Goal: Task Accomplishment & Management: Complete application form

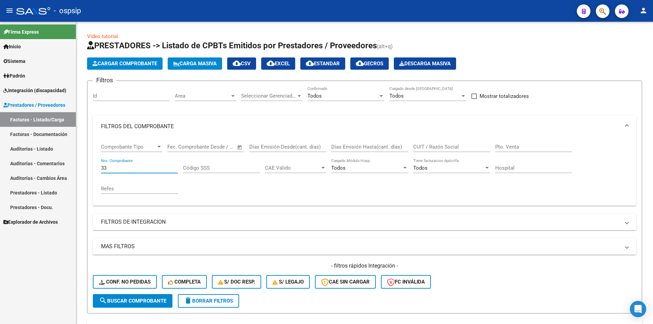
scroll to position [83, 0]
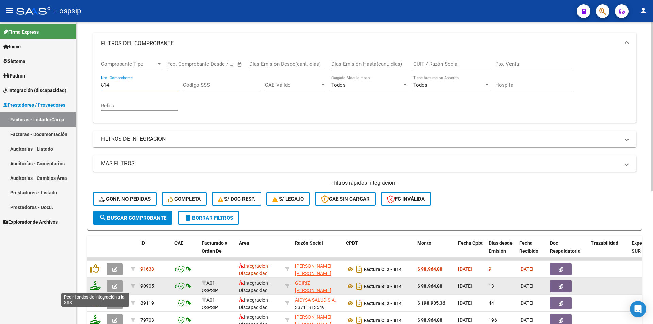
type input "814"
click at [96, 286] on icon at bounding box center [95, 286] width 11 height 10
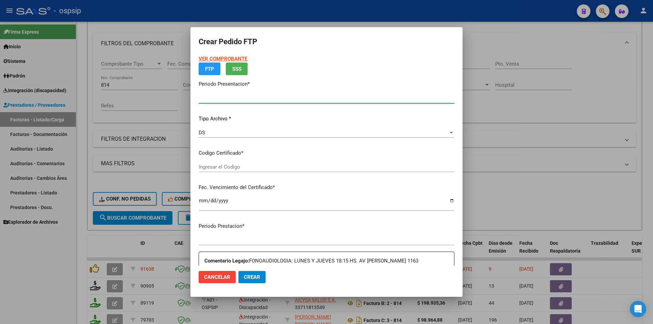
type input "202509"
type input "$ 98.964,88"
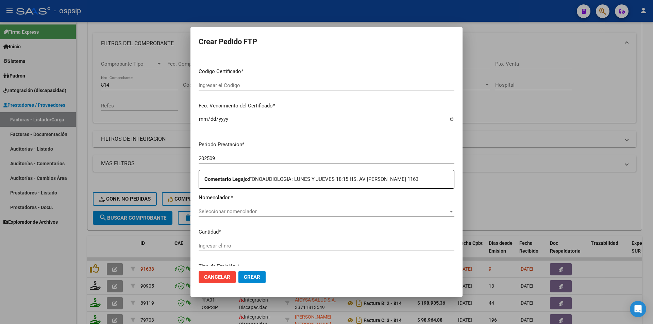
type input "ARG01-00055163225-20220824-20260824-"
type input "[DATE]"
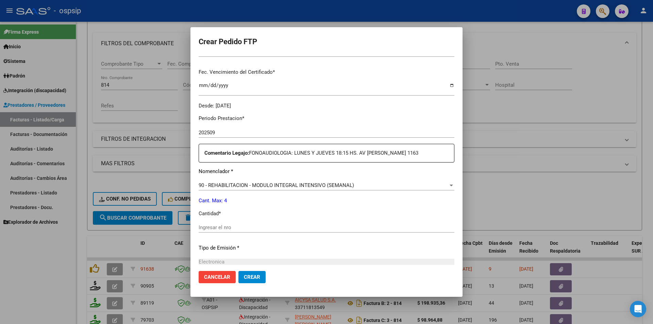
scroll to position [188, 0]
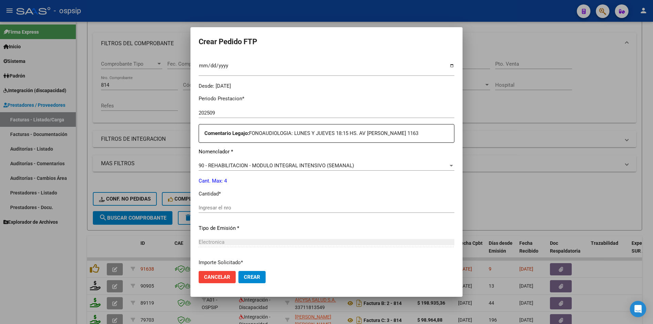
click at [201, 208] on input "Ingresar el nro" at bounding box center [326, 208] width 256 height 6
type input "4"
click at [254, 280] on span "Crear" at bounding box center [252, 277] width 16 height 6
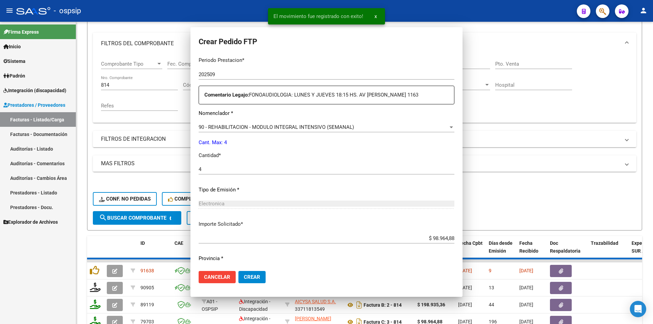
scroll to position [0, 0]
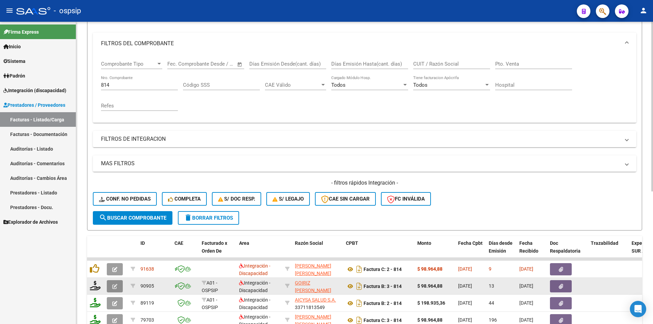
click at [112, 284] on icon "button" at bounding box center [114, 286] width 5 height 5
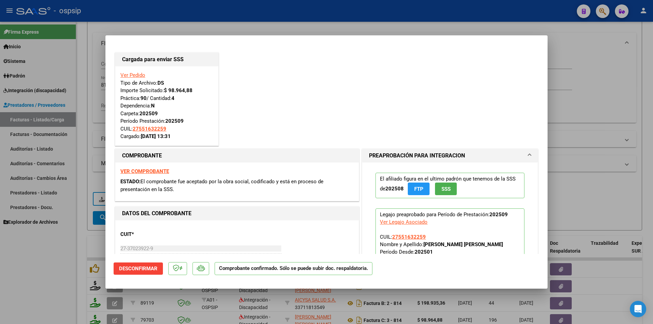
click at [92, 67] on div at bounding box center [326, 162] width 653 height 324
type input "$ 0,00"
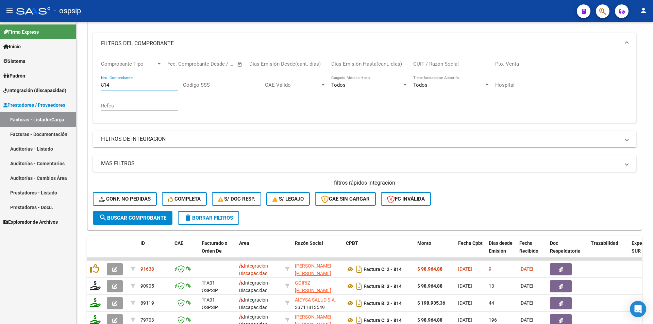
drag, startPoint x: 79, startPoint y: 81, endPoint x: 67, endPoint y: 82, distance: 11.6
click at [69, 81] on mat-sidenav-container "Firma Express Inicio Calendario SSS Instructivos Contacto OS Sistema Usuarios T…" at bounding box center [326, 173] width 653 height 302
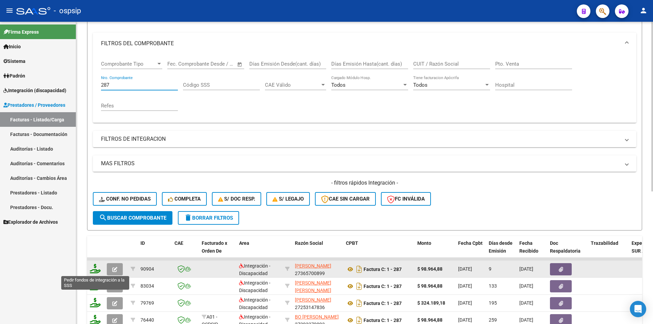
type input "287"
click at [94, 266] on icon at bounding box center [95, 269] width 11 height 10
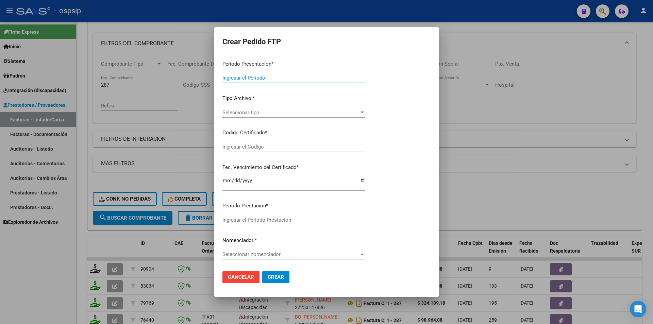
type input "202509"
type input "$ 98.964,88"
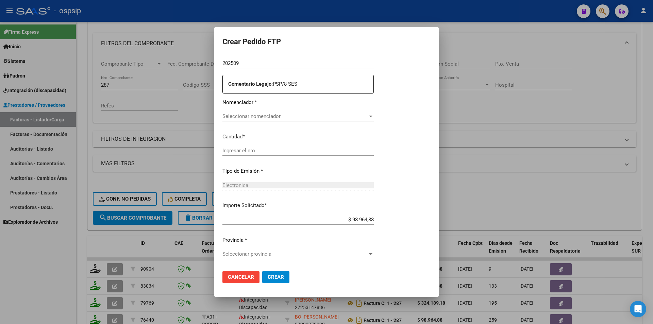
type input "ARG02000551021352023040320260403BUE265"
type input "[DATE]"
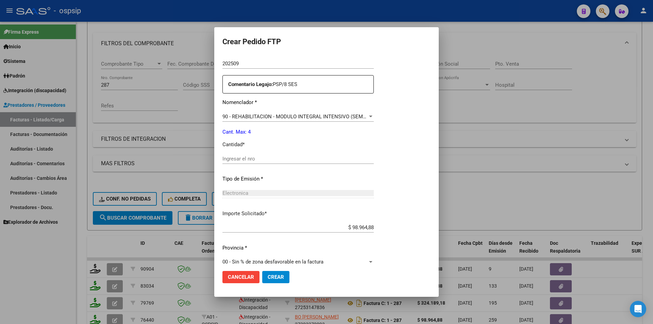
scroll to position [237, 0]
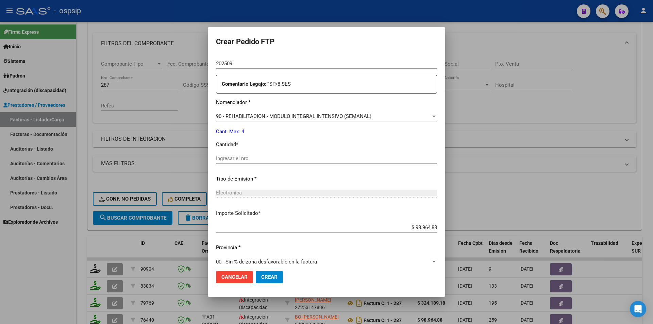
click at [232, 157] on input "Ingresar el nro" at bounding box center [326, 158] width 221 height 6
type input "4"
drag, startPoint x: 266, startPoint y: 277, endPoint x: 260, endPoint y: 274, distance: 7.5
click at [266, 274] on button "Crear" at bounding box center [269, 277] width 27 height 12
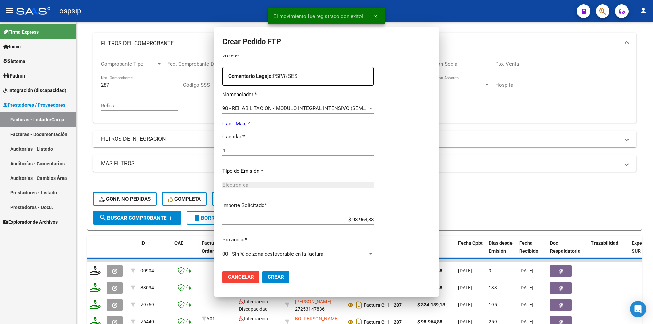
scroll to position [0, 0]
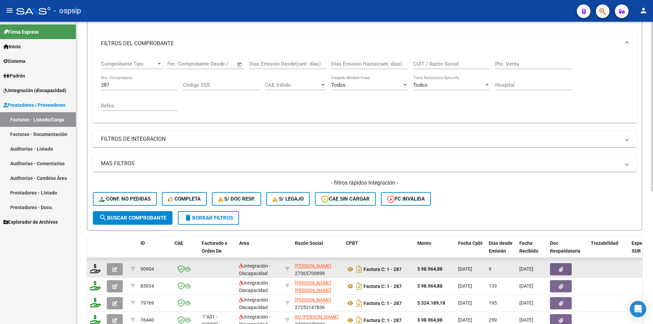
click at [115, 271] on icon "button" at bounding box center [114, 269] width 5 height 5
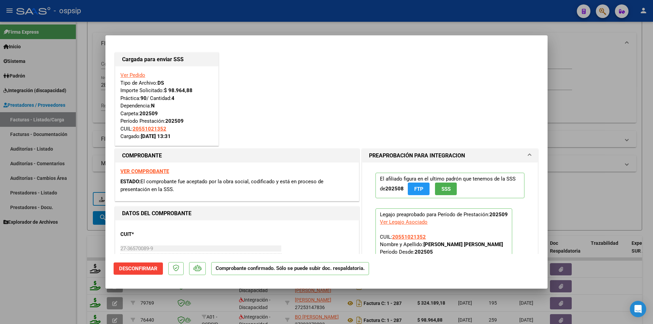
click at [72, 286] on div at bounding box center [326, 162] width 653 height 324
type input "$ 0,00"
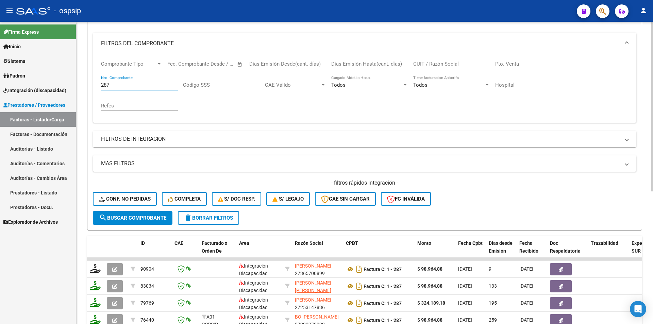
drag, startPoint x: 110, startPoint y: 84, endPoint x: 83, endPoint y: 84, distance: 27.9
click at [84, 84] on div "Video tutorial PRESTADORES -> Listado de CPBTs Emitidos por Prestadores / Prove…" at bounding box center [364, 205] width 576 height 533
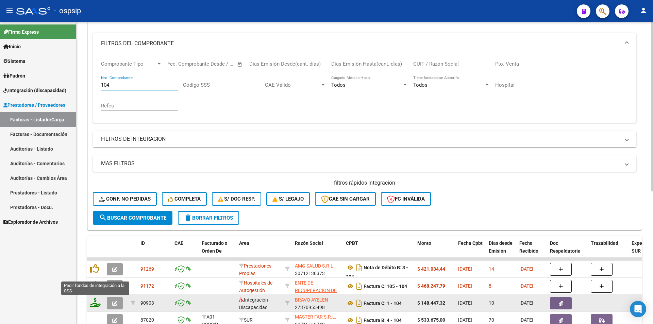
type input "104"
click at [93, 303] on icon at bounding box center [95, 303] width 11 height 10
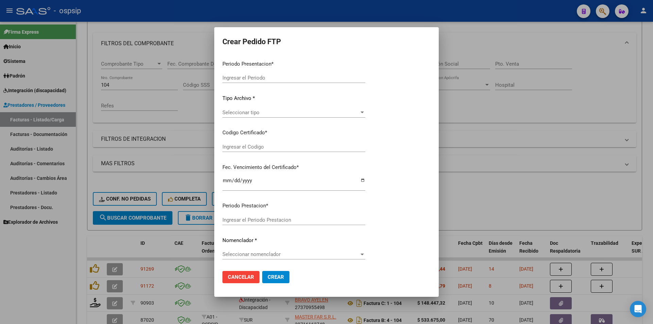
type input "202509"
type input "$ 148.447,32"
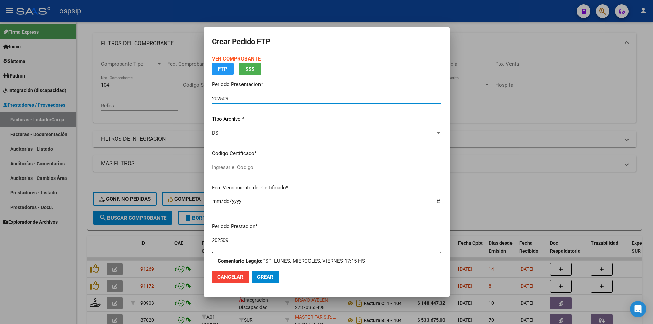
type input "ARG020005444031420240528-20290528"
type input "[DATE]"
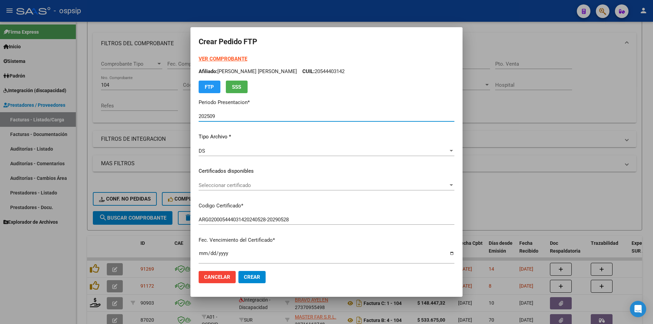
scroll to position [170, 0]
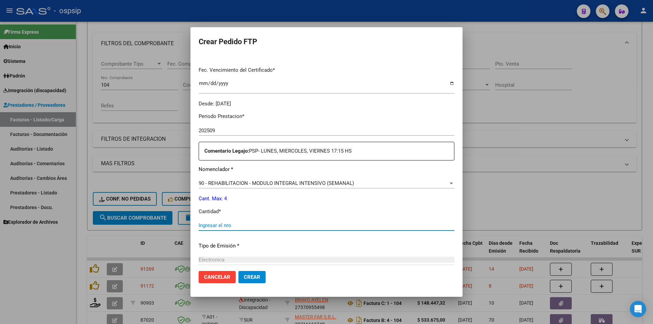
click at [214, 225] on input "Ingresar el nro" at bounding box center [326, 225] width 256 height 6
type input "4"
click at [257, 280] on span "Crear" at bounding box center [252, 277] width 16 height 6
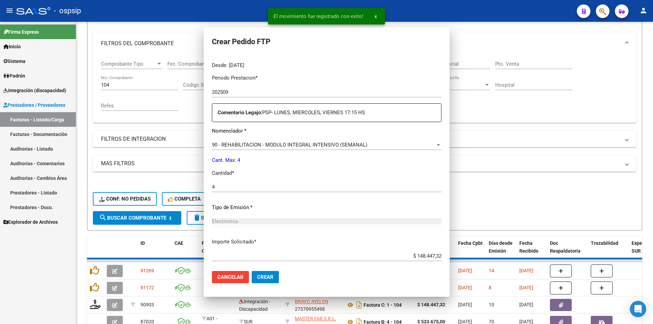
scroll to position [0, 0]
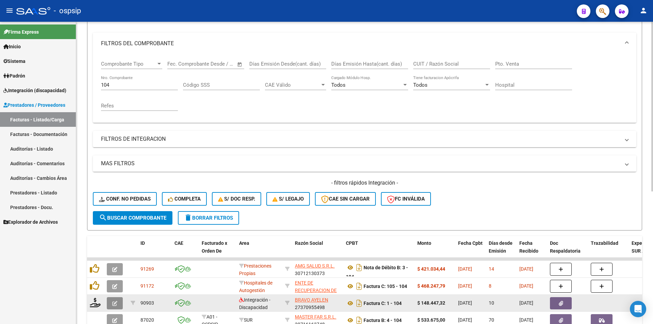
click at [116, 301] on icon "button" at bounding box center [114, 303] width 5 height 5
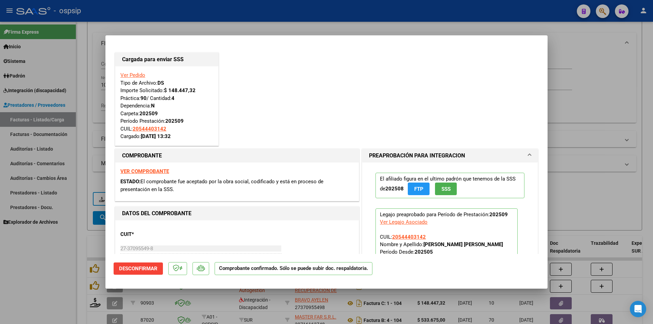
click at [51, 321] on div at bounding box center [326, 162] width 653 height 324
type input "$ 0,00"
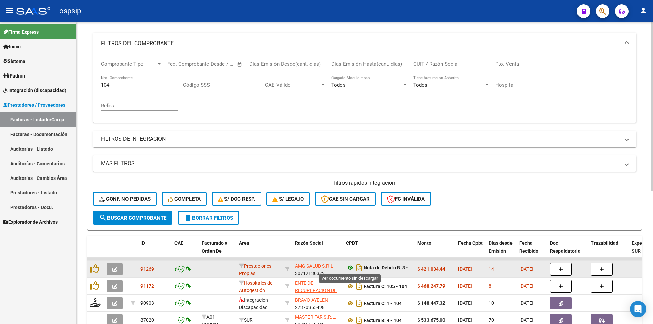
click at [349, 266] on icon at bounding box center [350, 267] width 9 height 8
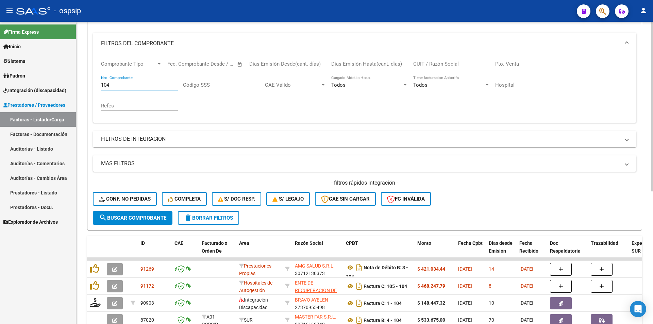
drag, startPoint x: 110, startPoint y: 86, endPoint x: 60, endPoint y: 94, distance: 50.5
click at [92, 86] on form "Filtros Id Area Area Seleccionar Gerenciador Seleccionar Gerenciador Todos Conf…" at bounding box center [364, 114] width 555 height 233
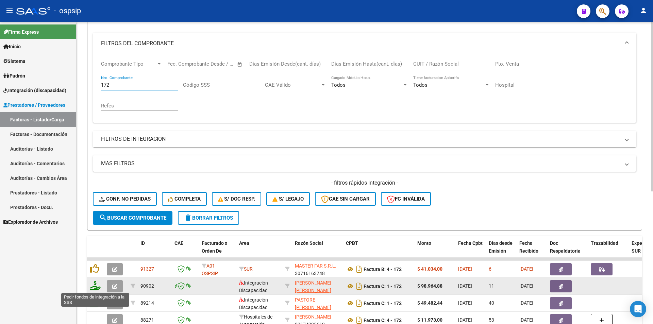
type input "172"
click at [93, 286] on icon at bounding box center [95, 286] width 11 height 10
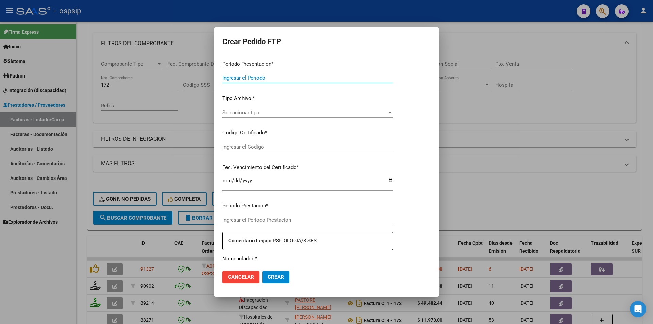
type input "202509"
type input "$ 98.964,88"
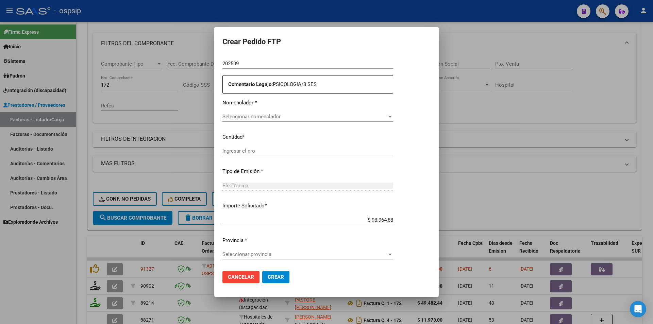
type input "020005737881420240320-20270320"
type input "[DATE]"
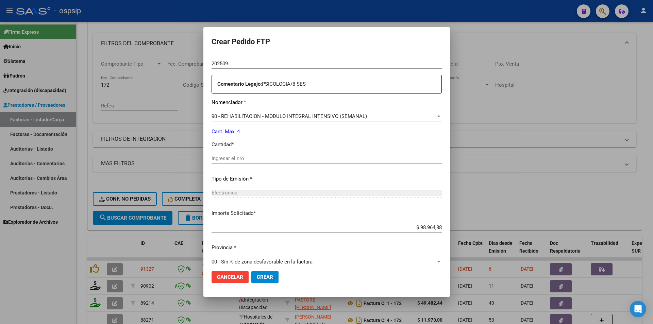
click at [225, 157] on input "Ingresar el nro" at bounding box center [326, 158] width 230 height 6
type input "4"
click at [257, 275] on span "Crear" at bounding box center [265, 277] width 16 height 6
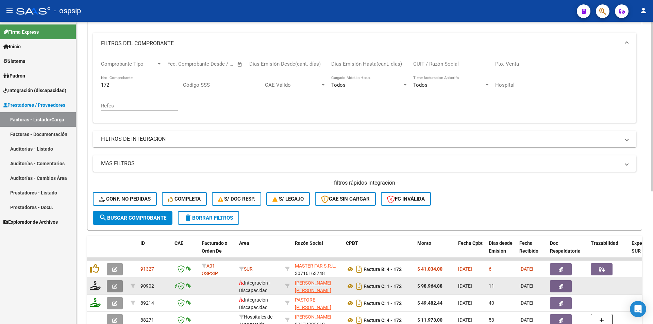
click at [115, 289] on button "button" at bounding box center [115, 286] width 16 height 12
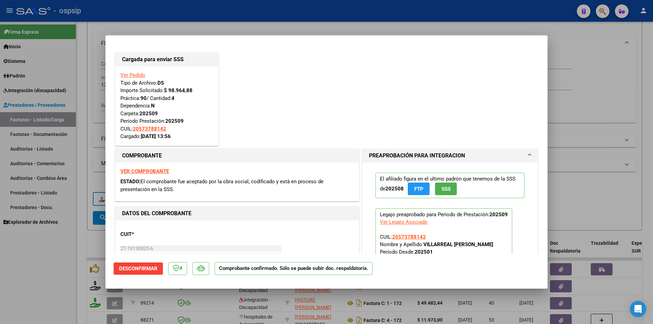
click at [59, 248] on div at bounding box center [326, 162] width 653 height 324
type input "$ 0,00"
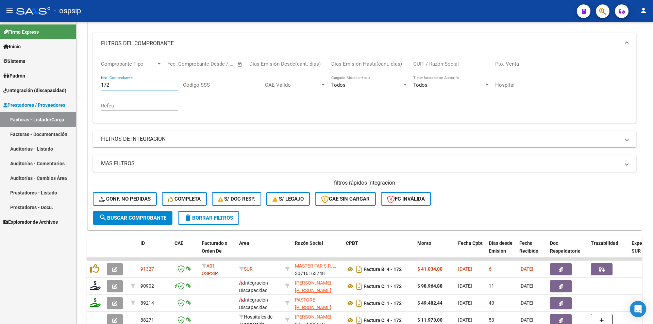
drag, startPoint x: 122, startPoint y: 84, endPoint x: 67, endPoint y: 87, distance: 54.8
click at [76, 85] on mat-sidenav-container "Firma Express Inicio Calendario SSS Instructivos Contacto OS Sistema Usuarios T…" at bounding box center [326, 173] width 653 height 302
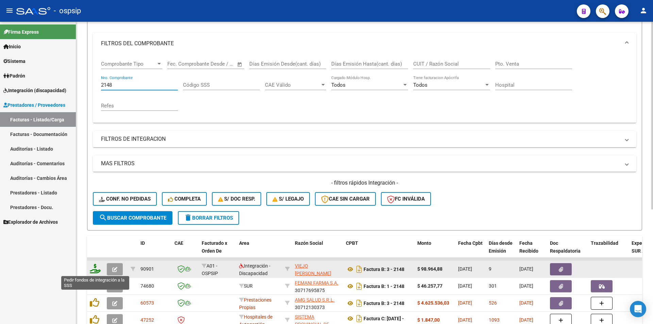
type input "2148"
click at [95, 268] on icon at bounding box center [95, 269] width 11 height 10
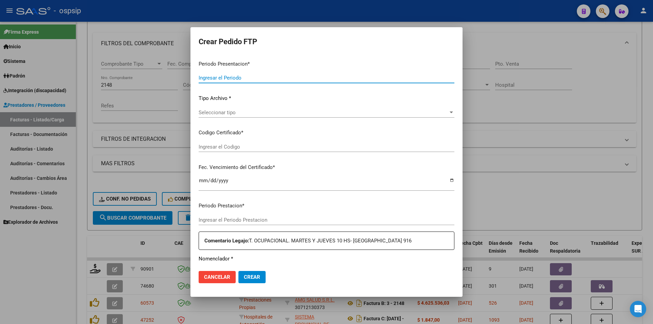
type input "202509"
type input "$ 98.964,88"
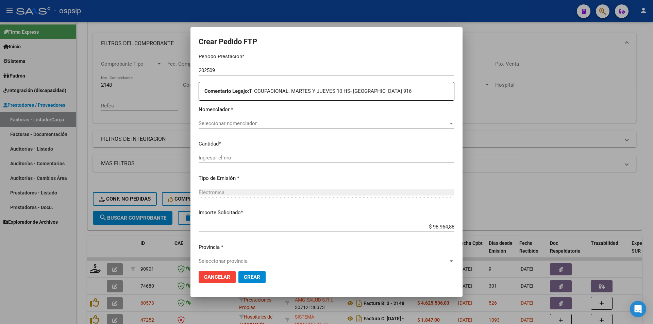
type input "8355111060"
type input "[DATE]"
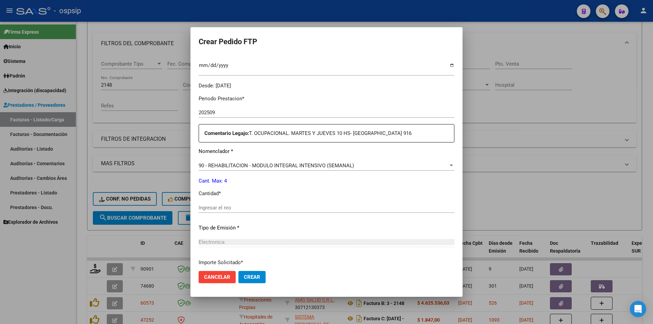
scroll to position [230, 0]
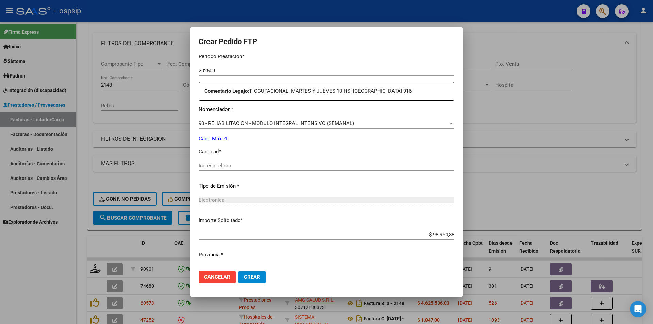
click at [221, 165] on input "Ingresar el nro" at bounding box center [326, 165] width 256 height 6
type input "4"
click at [258, 279] on span "Crear" at bounding box center [252, 277] width 16 height 6
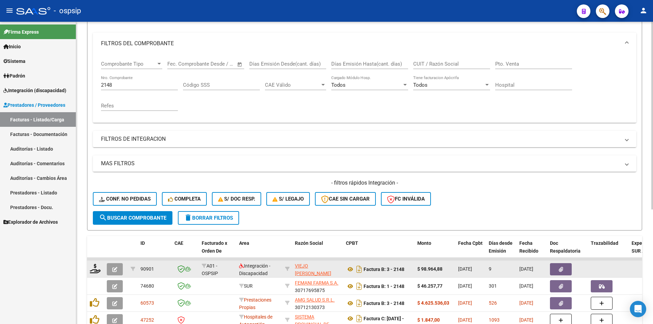
click at [122, 271] on button "button" at bounding box center [115, 269] width 16 height 12
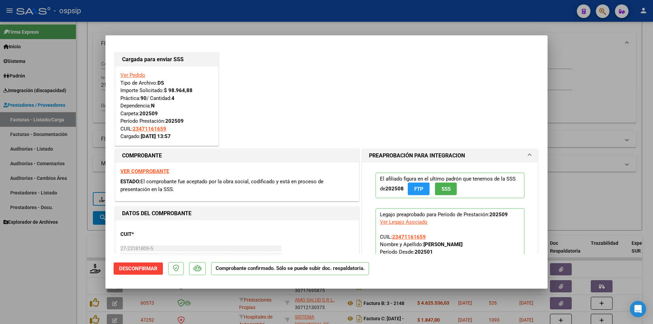
drag, startPoint x: 52, startPoint y: 249, endPoint x: 123, endPoint y: 125, distance: 143.2
click at [52, 248] on div at bounding box center [326, 162] width 653 height 324
type input "$ 0,00"
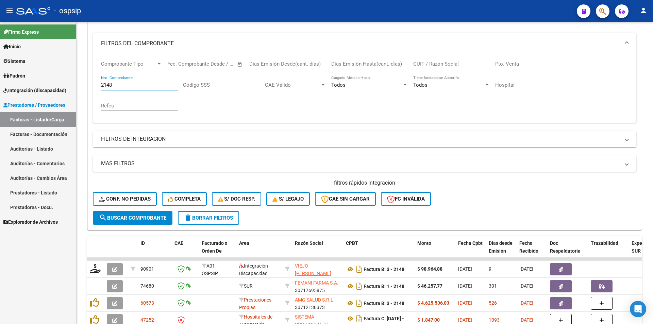
drag, startPoint x: 116, startPoint y: 86, endPoint x: 44, endPoint y: 78, distance: 72.8
click at [52, 77] on mat-sidenav-container "Firma Express Inicio Calendario SSS Instructivos Contacto OS Sistema Usuarios T…" at bounding box center [326, 173] width 653 height 302
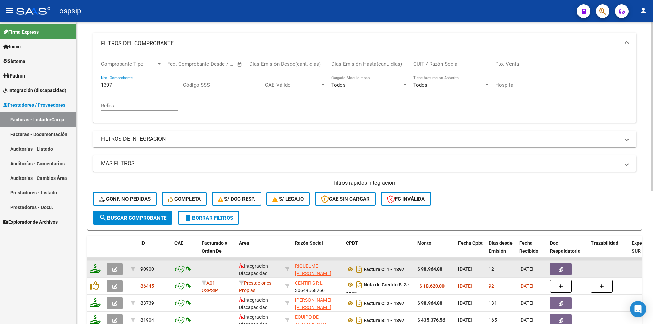
type input "1397"
click at [93, 268] on icon at bounding box center [95, 269] width 11 height 10
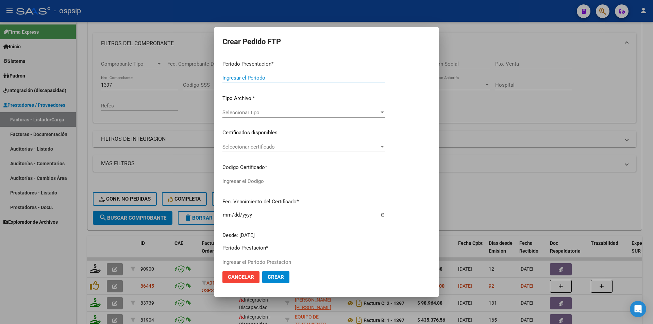
type input "202509"
type input "$ 98.964,88"
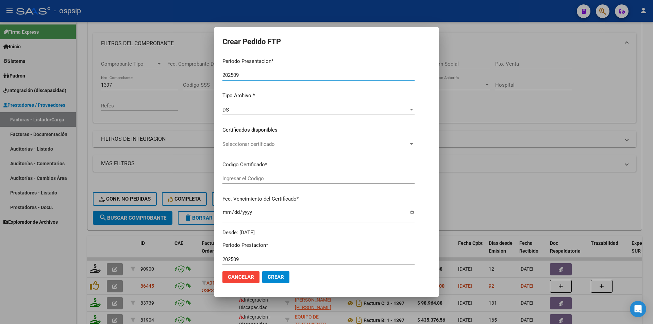
scroll to position [170, 0]
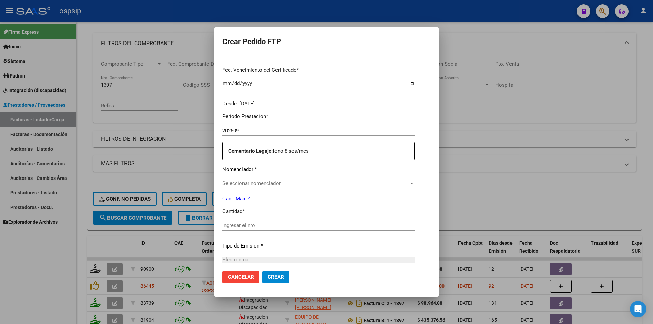
type input "ARG01000576847152024012920270129BUE13007"
type input "[DATE]"
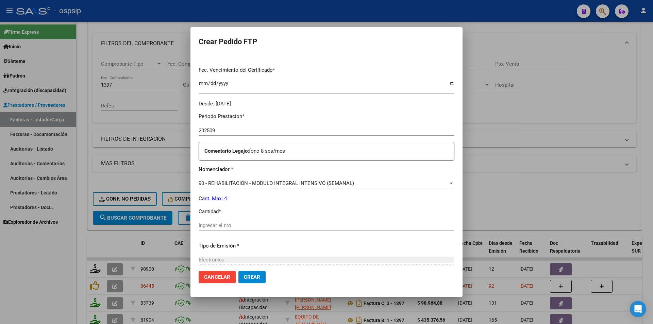
click at [233, 224] on input "Ingresar el nro" at bounding box center [326, 225] width 256 height 6
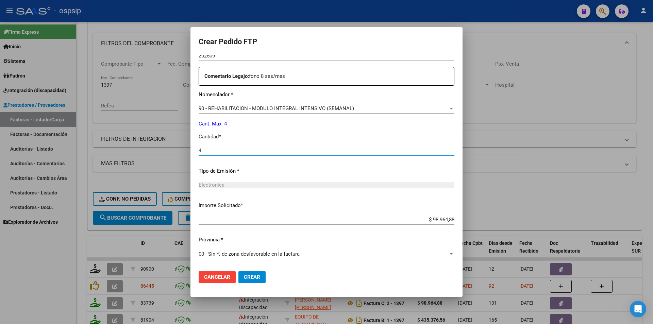
type input "4"
click at [252, 278] on span "Crear" at bounding box center [252, 277] width 16 height 6
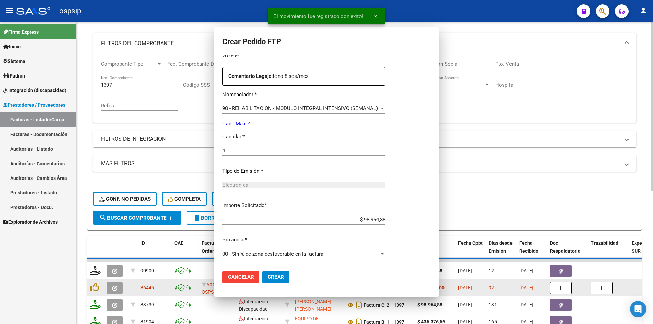
scroll to position [206, 0]
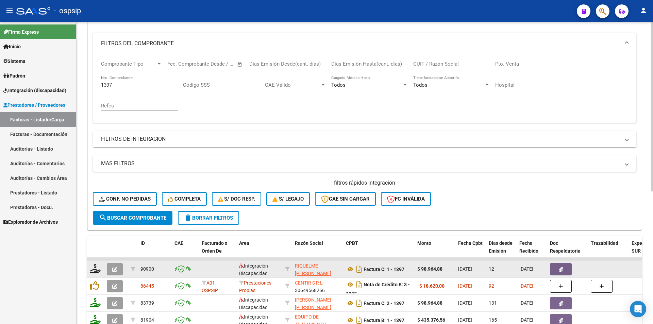
click at [114, 270] on icon "button" at bounding box center [114, 269] width 5 height 5
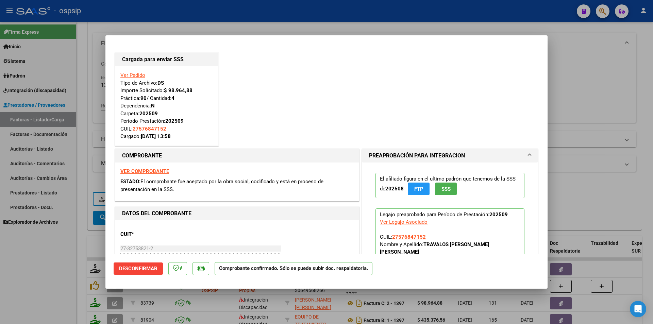
drag, startPoint x: 88, startPoint y: 180, endPoint x: 128, endPoint y: 134, distance: 60.9
click at [88, 179] on div at bounding box center [326, 162] width 653 height 324
type input "$ 0,00"
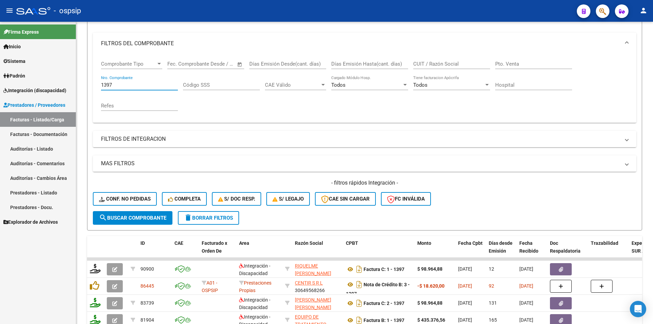
drag, startPoint x: 122, startPoint y: 84, endPoint x: 54, endPoint y: 91, distance: 68.4
click at [64, 84] on mat-sidenav-container "Firma Express Inicio Calendario SSS Instructivos Contacto OS Sistema Usuarios T…" at bounding box center [326, 173] width 653 height 302
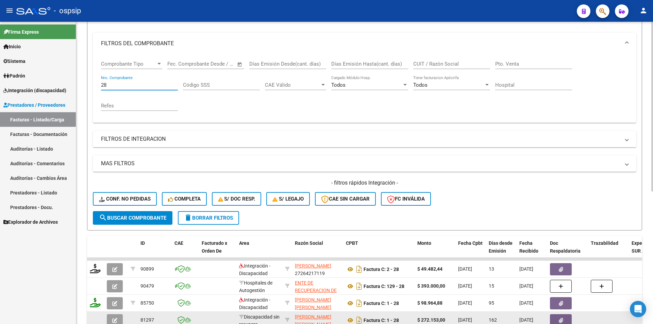
type input "28"
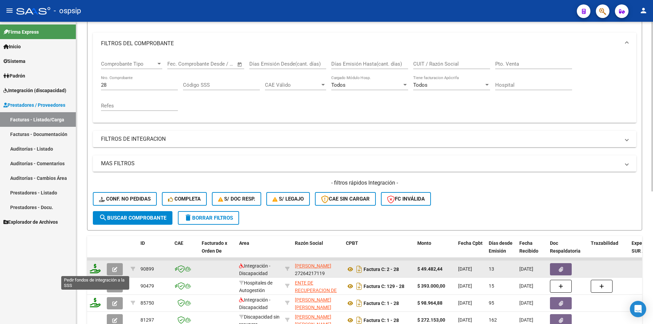
click at [95, 270] on icon at bounding box center [95, 269] width 11 height 10
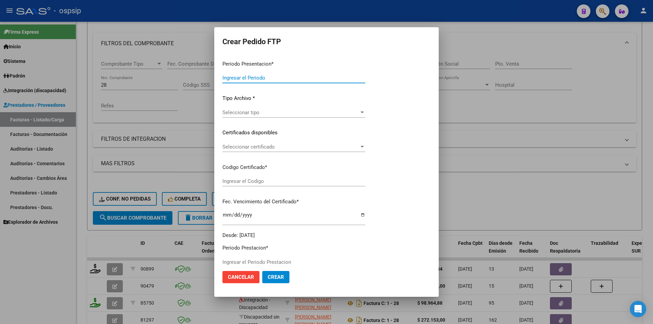
type input "202509"
type input "$ 49.482,44"
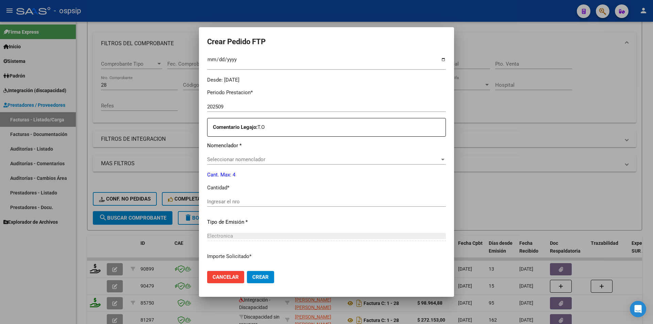
scroll to position [245, 0]
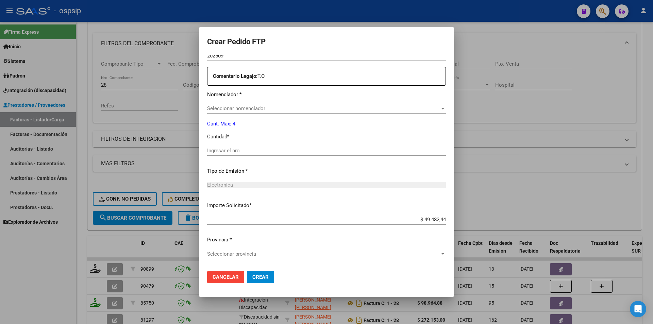
type input "ARG01000576731762022100620251006BS440"
type input "[DATE]"
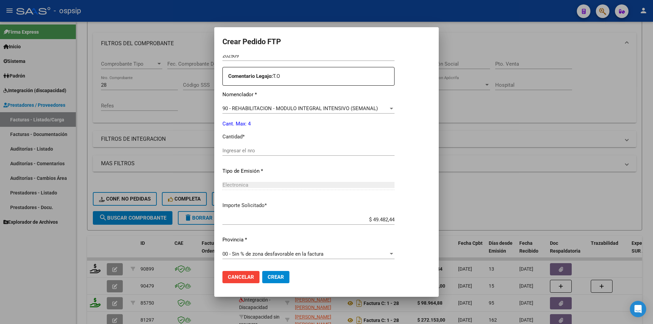
click at [238, 149] on input "Ingresar el nro" at bounding box center [308, 150] width 172 height 6
type input "4"
click at [282, 277] on button "Crear" at bounding box center [275, 277] width 27 height 12
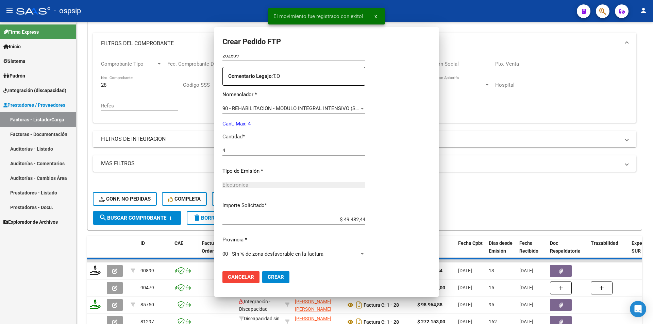
scroll to position [0, 0]
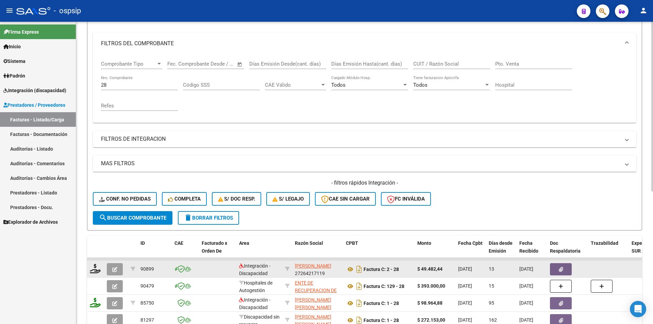
click at [109, 267] on button "button" at bounding box center [115, 269] width 16 height 12
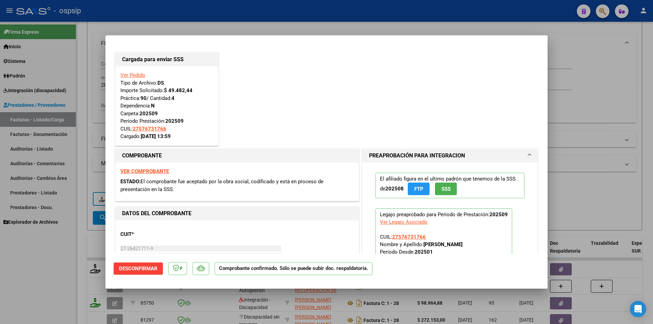
click at [70, 263] on div at bounding box center [326, 162] width 653 height 324
type input "$ 0,00"
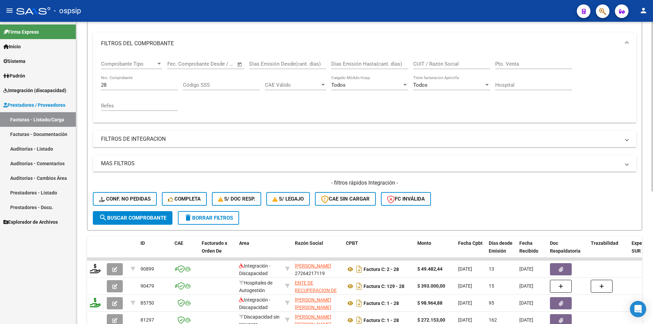
click at [119, 85] on div "28 Nro. Comprobante" at bounding box center [139, 82] width 77 height 15
drag, startPoint x: 111, startPoint y: 86, endPoint x: 99, endPoint y: 85, distance: 11.6
click at [99, 85] on div "Comprobante Tipo Comprobante Tipo Fecha inicio – Fecha fin Fec. Comprobante Des…" at bounding box center [364, 88] width 543 height 68
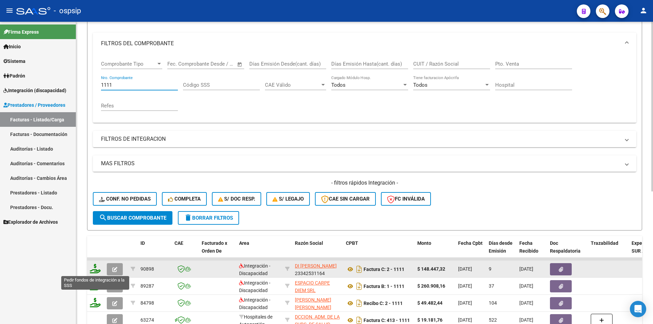
type input "1111"
click at [93, 269] on icon at bounding box center [95, 269] width 11 height 10
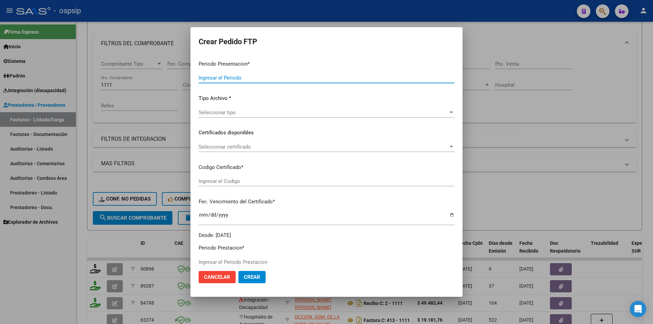
type input "202509"
type input "$ 148.447,32"
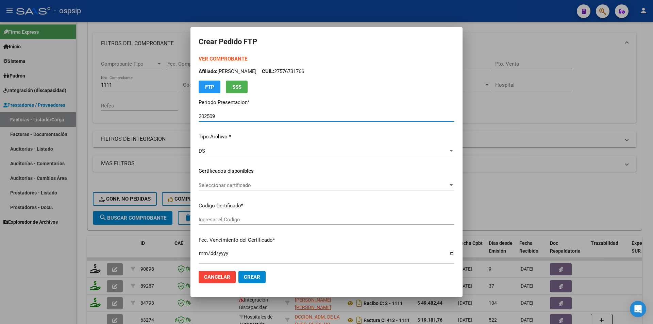
scroll to position [170, 0]
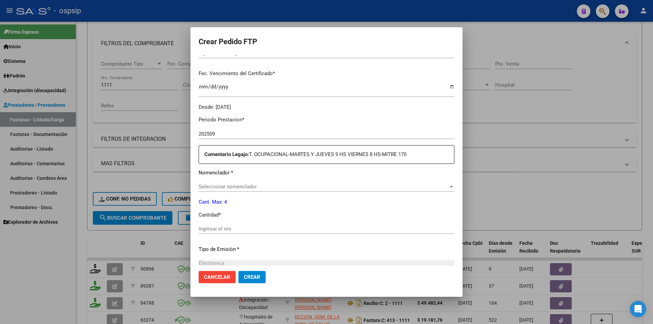
type input "9729149028"
type input "[DATE]"
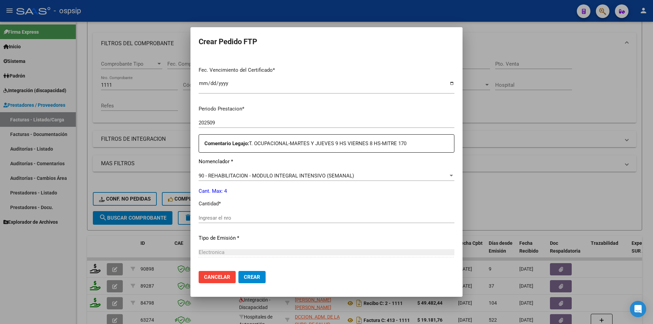
click at [239, 220] on input "Ingresar el nro" at bounding box center [326, 218] width 256 height 6
type input "4"
click at [258, 276] on span "Crear" at bounding box center [252, 277] width 16 height 6
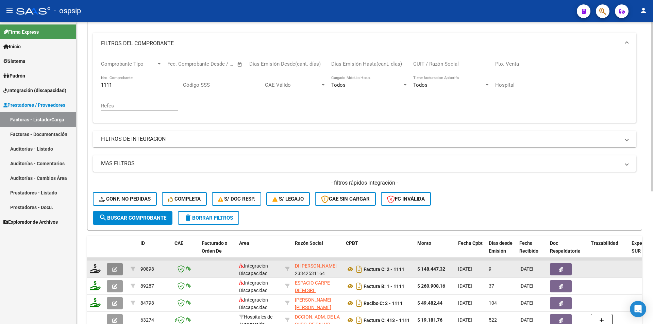
click at [119, 268] on button "button" at bounding box center [115, 269] width 16 height 12
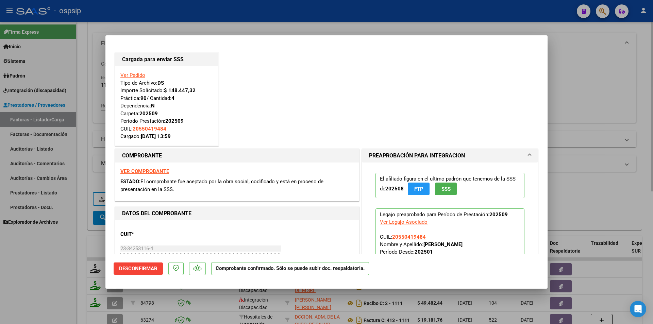
click at [89, 224] on div at bounding box center [326, 162] width 653 height 324
type input "$ 0,00"
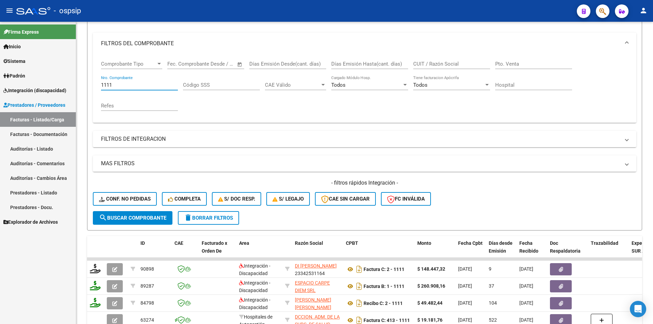
drag, startPoint x: 119, startPoint y: 83, endPoint x: 72, endPoint y: 85, distance: 46.9
click at [73, 83] on mat-sidenav-container "Firma Express Inicio Calendario SSS Instructivos Contacto OS Sistema Usuarios T…" at bounding box center [326, 173] width 653 height 302
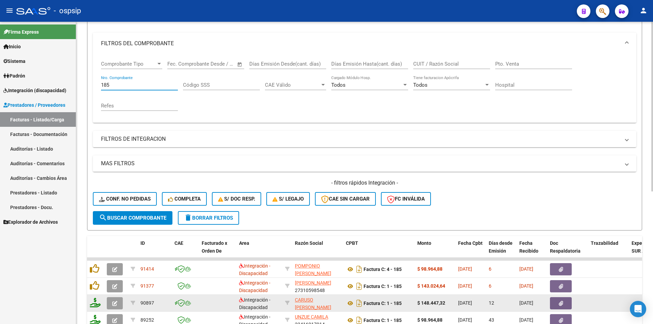
type input "185"
click at [95, 307] on icon at bounding box center [95, 303] width 11 height 10
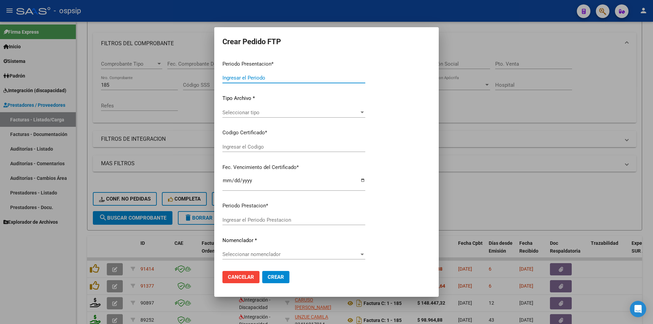
type input "202509"
type input "$ 148.447,32"
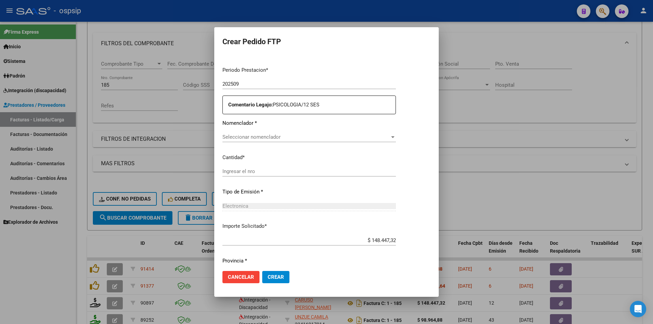
type input "4797354936"
type input "[DATE]"
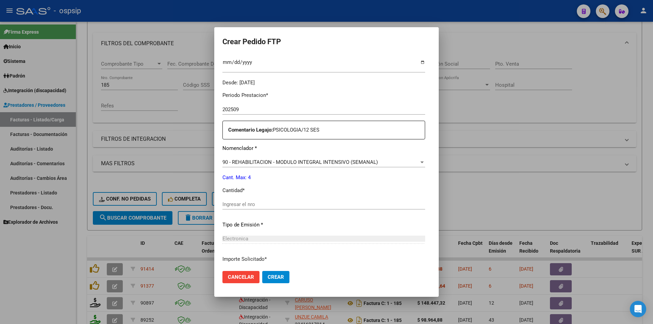
scroll to position [209, 0]
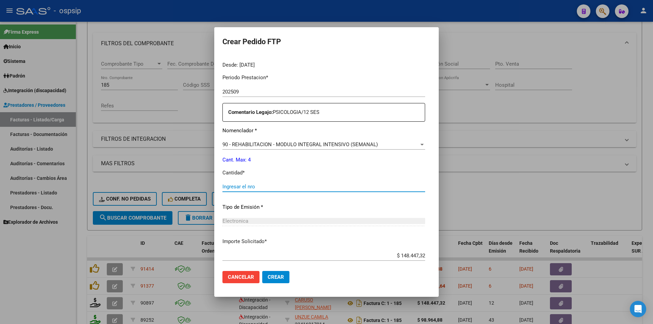
click at [236, 184] on input "Ingresar el nro" at bounding box center [323, 187] width 203 height 6
type input "4"
click at [267, 278] on span "Crear" at bounding box center [275, 277] width 16 height 6
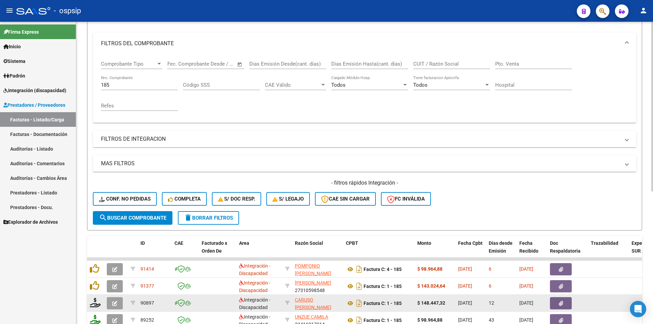
click at [115, 302] on icon "button" at bounding box center [114, 303] width 5 height 5
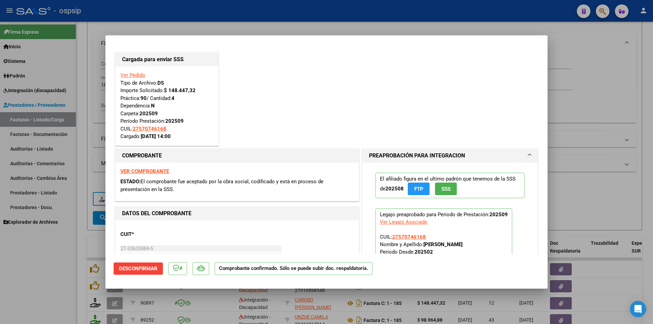
click at [72, 257] on div at bounding box center [326, 162] width 653 height 324
type input "$ 0,00"
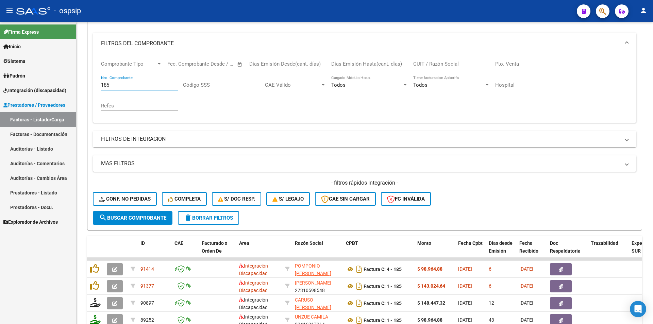
drag, startPoint x: 119, startPoint y: 82, endPoint x: 69, endPoint y: 87, distance: 50.9
click at [75, 82] on mat-sidenav-container "Firma Express Inicio Calendario SSS Instructivos Contacto OS Sistema Usuarios T…" at bounding box center [326, 173] width 653 height 302
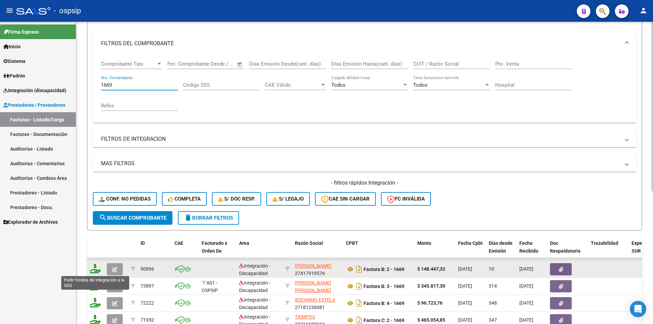
type input "1669"
click at [98, 268] on icon at bounding box center [95, 269] width 11 height 10
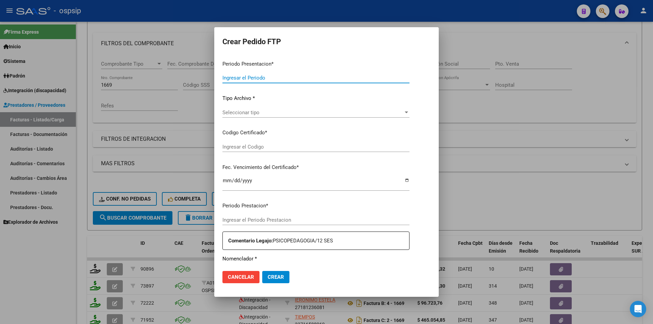
type input "202509"
type input "$ 148.447,32"
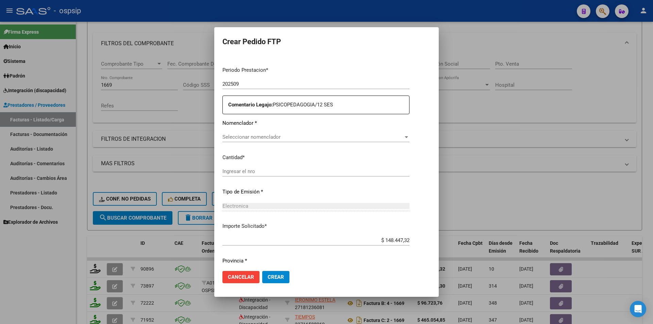
type input "ARG02-00054769173-20231110-20281110"
type input "[DATE]"
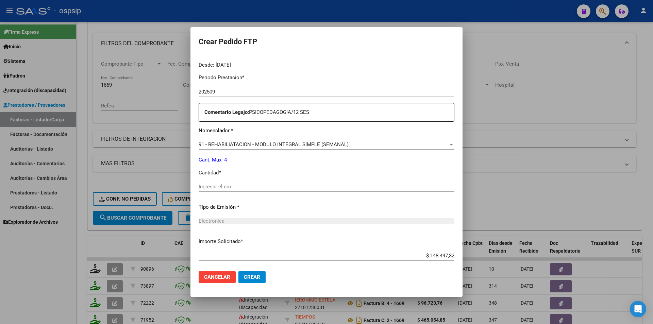
click at [229, 186] on input "Ingresar el nro" at bounding box center [326, 187] width 256 height 6
type input "4"
click at [260, 279] on span "Crear" at bounding box center [252, 277] width 16 height 6
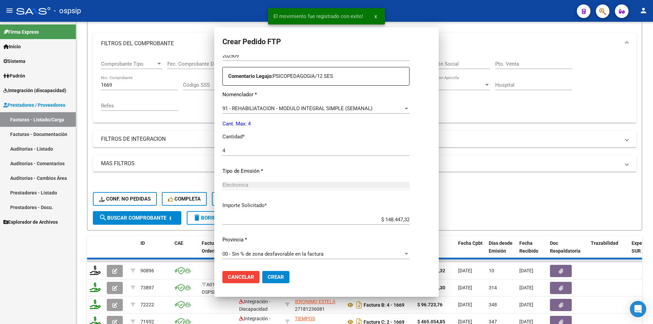
scroll to position [0, 0]
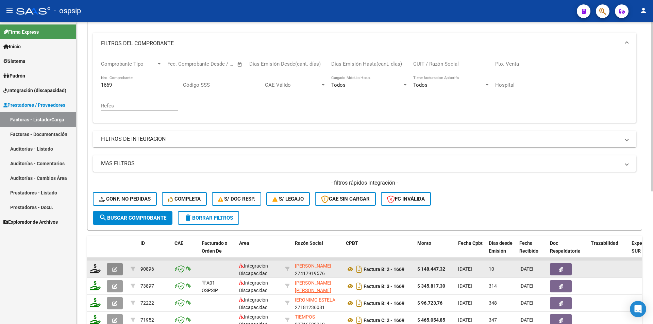
click at [110, 267] on button "button" at bounding box center [115, 269] width 16 height 12
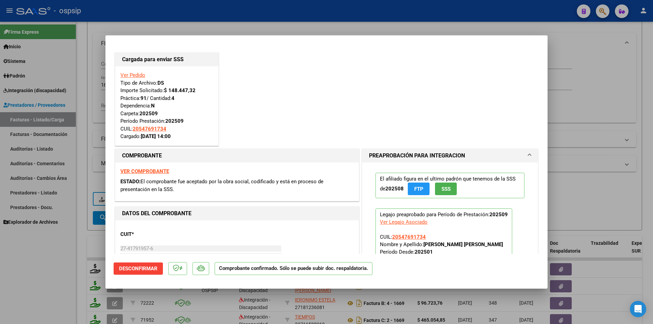
click at [73, 262] on div at bounding box center [326, 162] width 653 height 324
type input "$ 0,00"
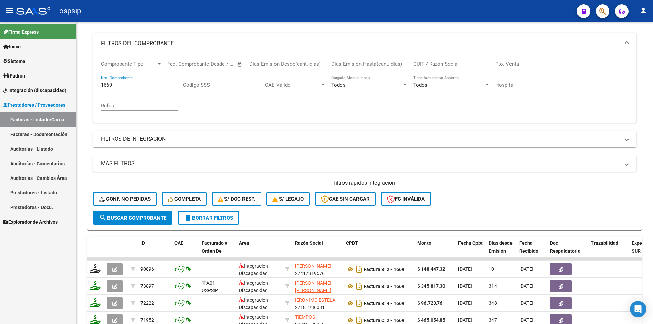
drag, startPoint x: 116, startPoint y: 83, endPoint x: 71, endPoint y: 80, distance: 44.7
click at [71, 80] on mat-sidenav-container "Firma Express Inicio Calendario SSS Instructivos Contacto OS Sistema Usuarios T…" at bounding box center [326, 173] width 653 height 302
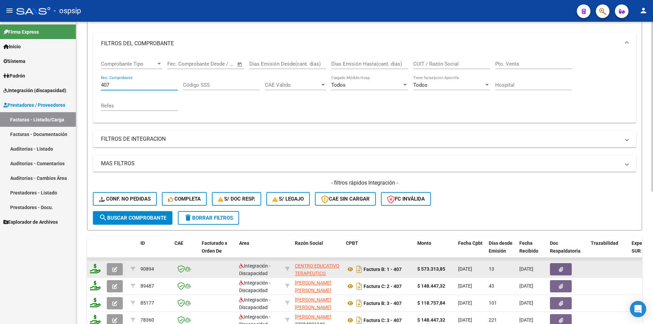
type input "407"
click at [96, 267] on icon at bounding box center [95, 269] width 11 height 10
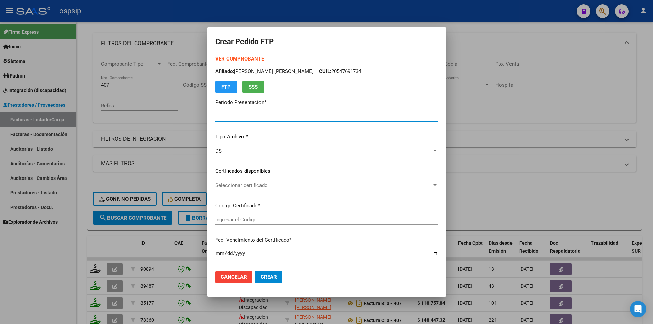
type input "202509"
type input "$ 573.313,85"
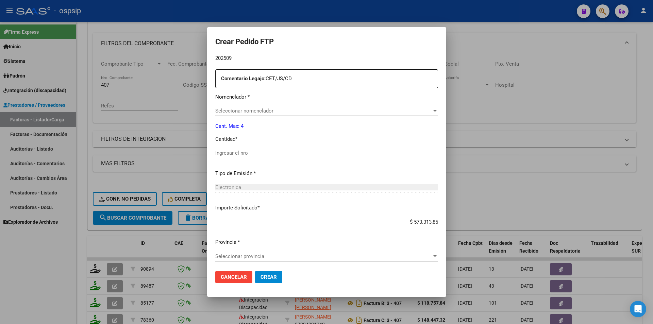
type input "6351318318"
type input "[DATE]"
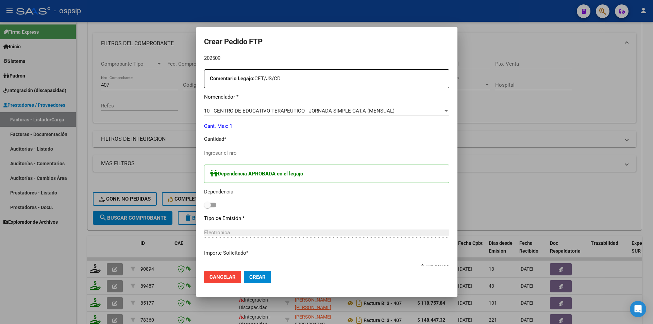
click at [230, 153] on input "Ingresar el nro" at bounding box center [326, 153] width 245 height 6
type input "1"
drag, startPoint x: 214, startPoint y: 202, endPoint x: 217, endPoint y: 204, distance: 3.8
click at [211, 202] on span at bounding box center [207, 205] width 7 height 7
click at [207, 207] on input "checkbox" at bounding box center [207, 207] width 0 height 0
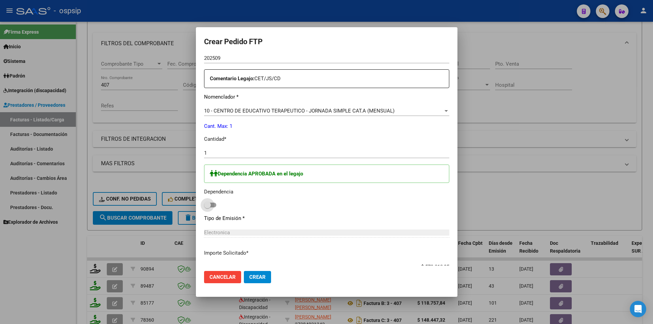
checkbox input "true"
click at [265, 276] on span "Crear" at bounding box center [257, 277] width 16 height 6
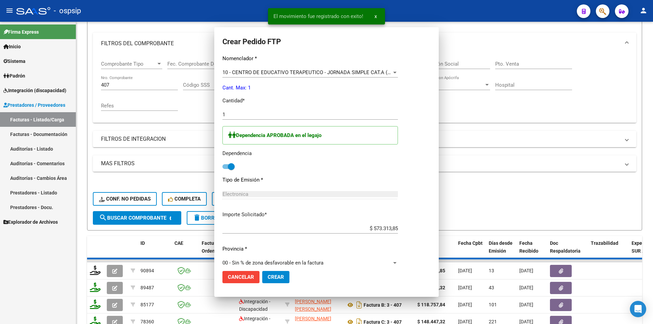
scroll to position [0, 0]
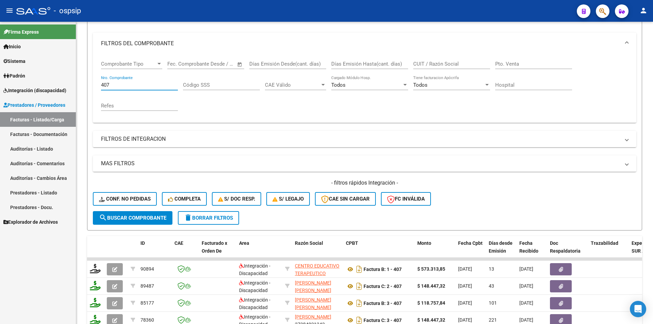
drag, startPoint x: 131, startPoint y: 85, endPoint x: 58, endPoint y: 84, distance: 72.7
click at [58, 84] on mat-sidenav-container "Firma Express Inicio Calendario SSS Instructivos Contacto OS Sistema Usuarios T…" at bounding box center [326, 173] width 653 height 302
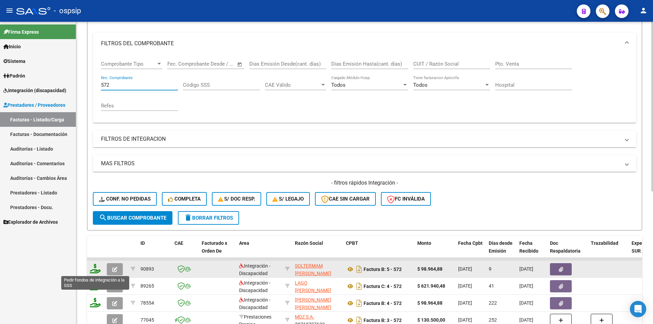
type input "572"
click at [93, 269] on icon at bounding box center [95, 269] width 11 height 10
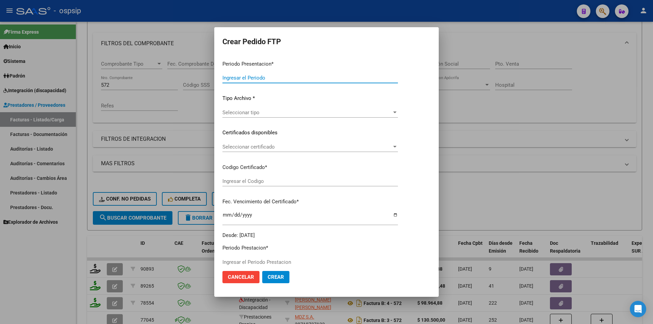
type input "202509"
type input "$ 98.964,88"
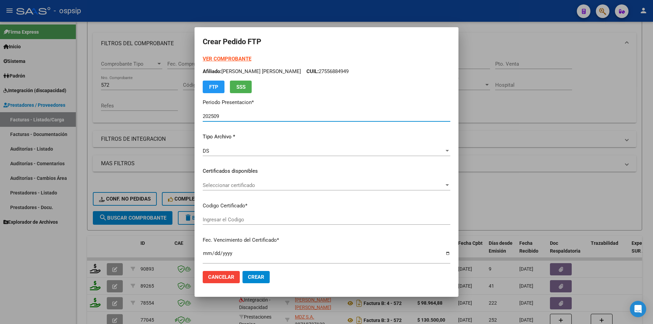
scroll to position [242, 0]
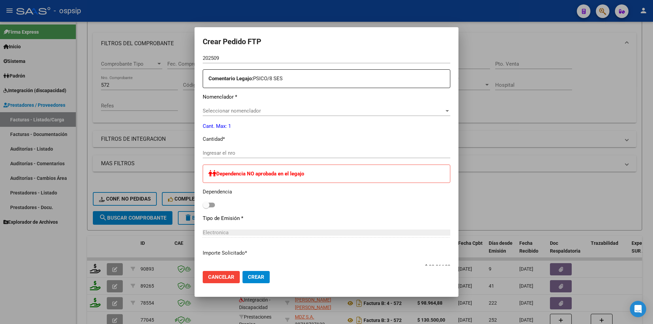
type input "ARG02-00054769173-20231110-20281110"
type input "[DATE]"
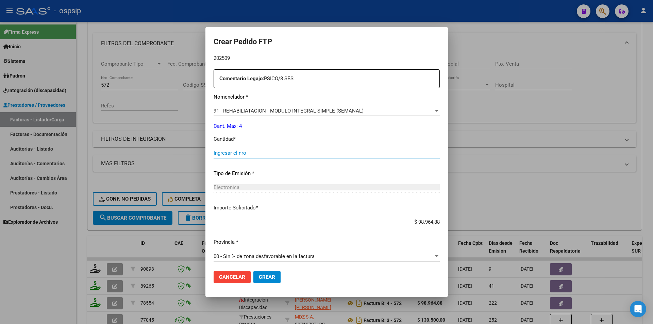
click at [229, 151] on input "Ingresar el nro" at bounding box center [326, 153] width 226 height 6
type input "4"
click at [268, 279] on span "Crear" at bounding box center [267, 277] width 16 height 6
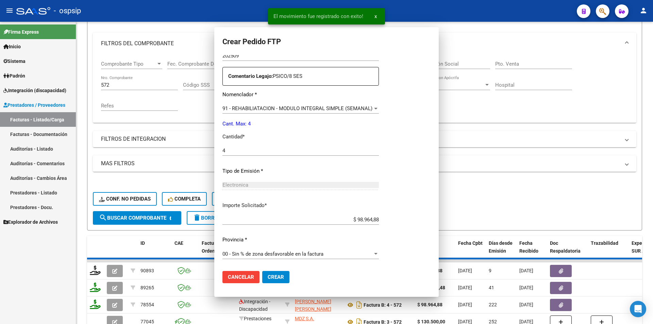
scroll to position [204, 0]
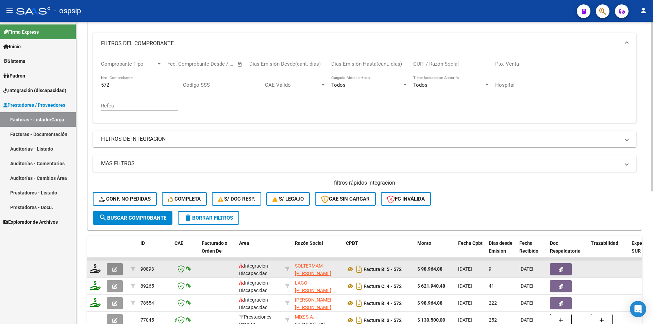
click at [115, 269] on icon "button" at bounding box center [114, 269] width 5 height 5
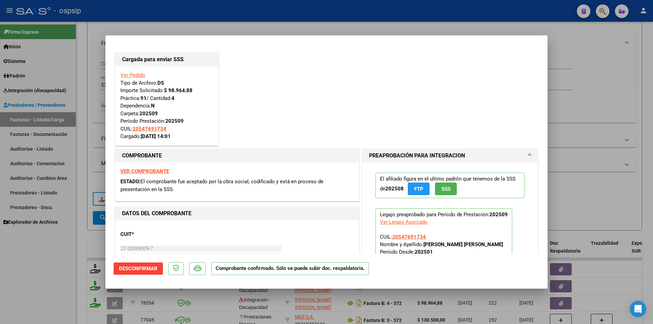
click at [54, 275] on div at bounding box center [326, 162] width 653 height 324
type input "$ 0,00"
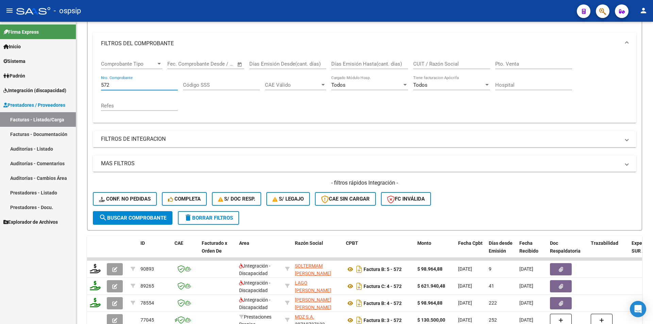
drag, startPoint x: 121, startPoint y: 85, endPoint x: 42, endPoint y: 77, distance: 79.2
click at [43, 76] on mat-sidenav-container "Firma Express Inicio Calendario SSS Instructivos Contacto OS Sistema Usuarios T…" at bounding box center [326, 173] width 653 height 302
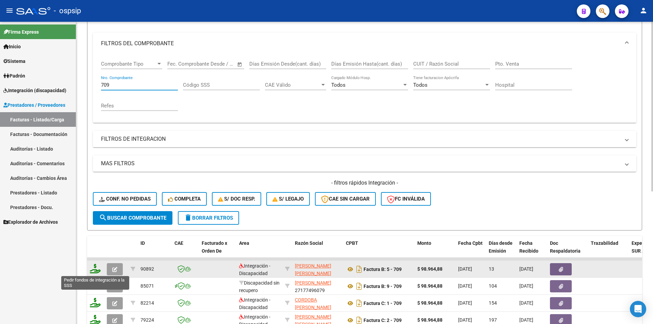
type input "709"
click at [95, 264] on icon at bounding box center [95, 269] width 11 height 10
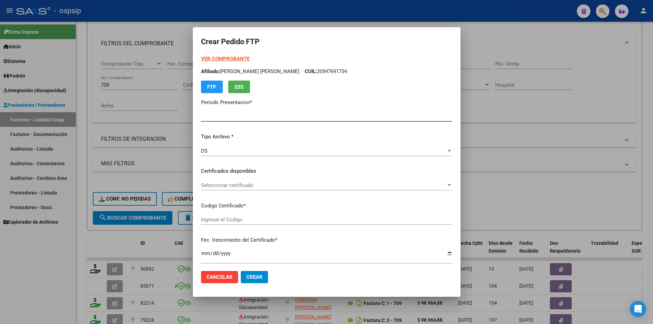
type input "202509"
type input "$ 98.964,88"
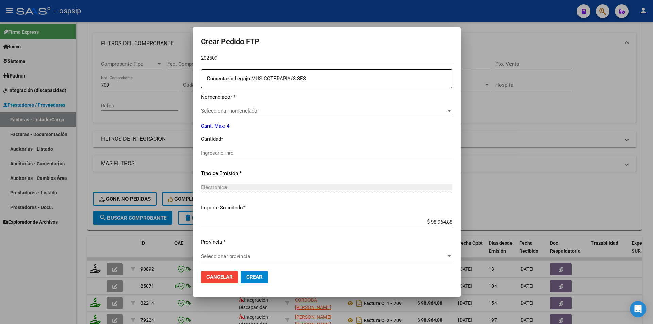
type input "317368751"
type input "[DATE]"
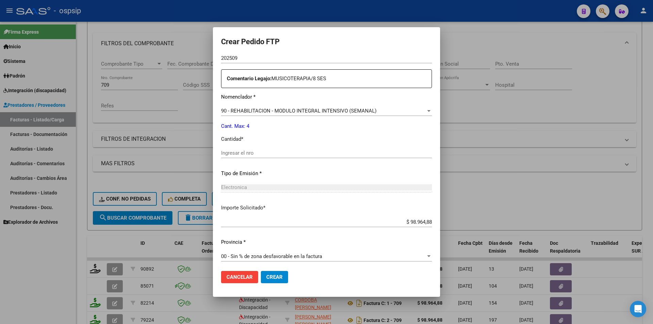
click at [221, 147] on div "Periodo Prestacion * 202509 Ingresar el Periodo Prestacion Comentario Legajo: M…" at bounding box center [326, 151] width 211 height 233
click at [221, 153] on input "Ingresar el nro" at bounding box center [326, 153] width 211 height 6
type input "4"
click at [266, 277] on span "Crear" at bounding box center [274, 277] width 16 height 6
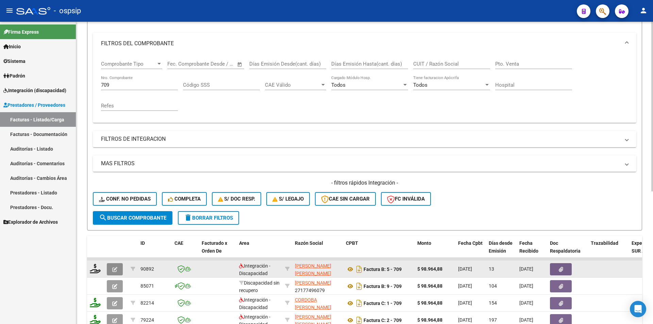
click at [117, 270] on button "button" at bounding box center [115, 269] width 16 height 12
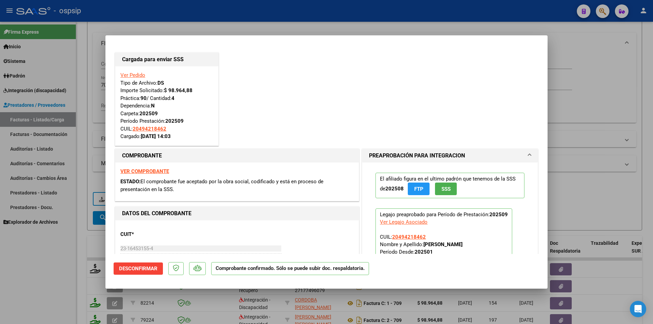
click at [50, 268] on div at bounding box center [326, 162] width 653 height 324
type input "$ 0,00"
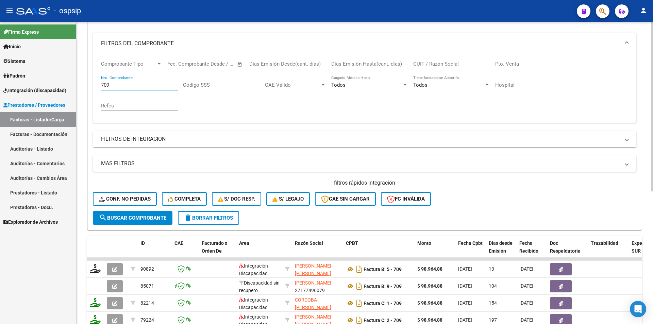
drag, startPoint x: 114, startPoint y: 83, endPoint x: 94, endPoint y: 85, distance: 19.4
click at [94, 85] on div "Comprobante Tipo Comprobante Tipo Fecha inicio – Fecha fin Fec. Comprobante Des…" at bounding box center [364, 88] width 543 height 68
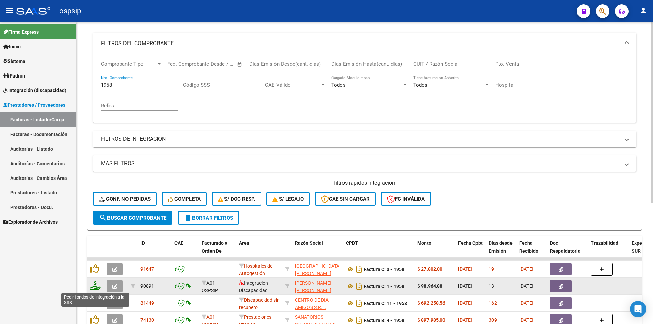
type input "1958"
click at [94, 287] on icon at bounding box center [95, 286] width 11 height 10
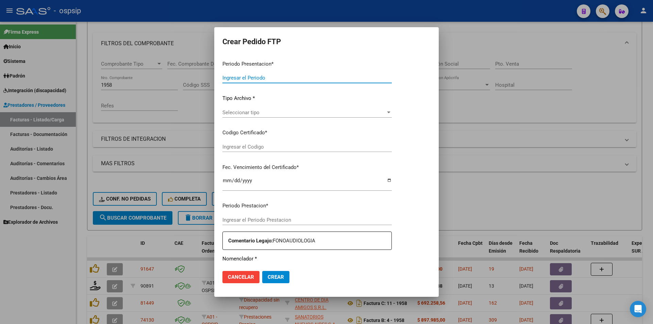
type input "202509"
type input "$ 98.964,88"
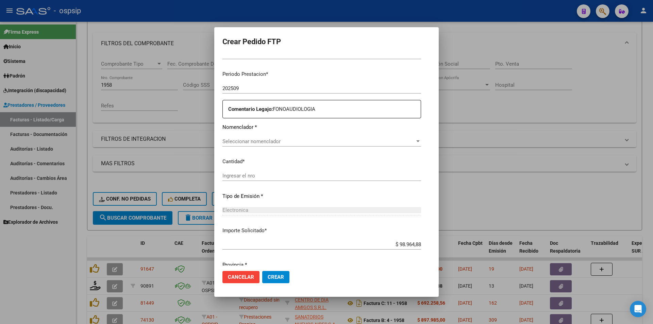
type input "ARG01000576731762022100620251006BS440"
type input "[DATE]"
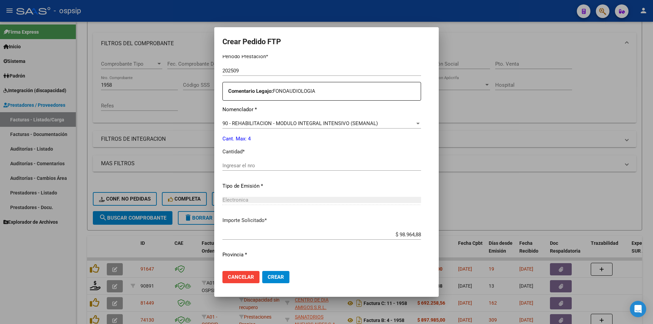
click at [222, 164] on input "Ingresar el nro" at bounding box center [321, 165] width 198 height 6
type input "4"
click at [267, 275] on span "Crear" at bounding box center [275, 277] width 16 height 6
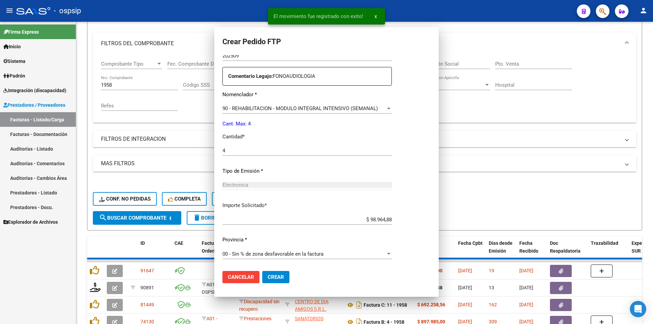
scroll to position [0, 0]
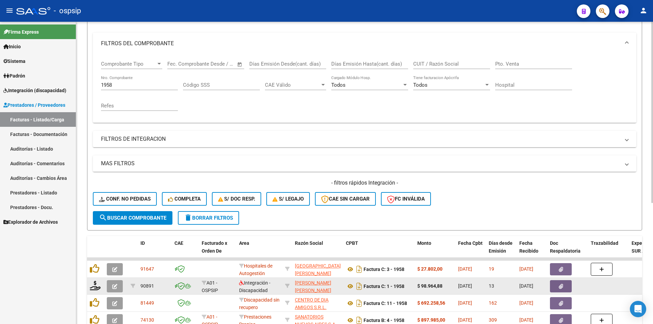
click at [113, 289] on icon "button" at bounding box center [114, 286] width 5 height 5
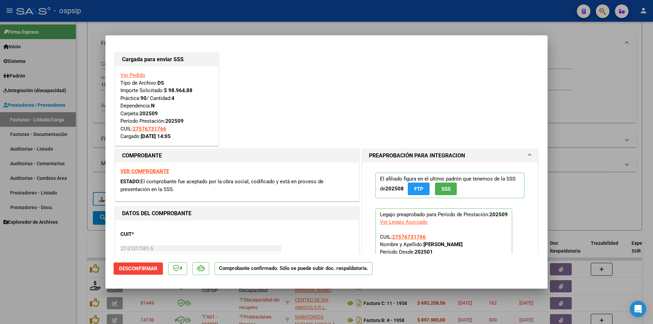
click at [51, 284] on div at bounding box center [326, 162] width 653 height 324
type input "$ 0,00"
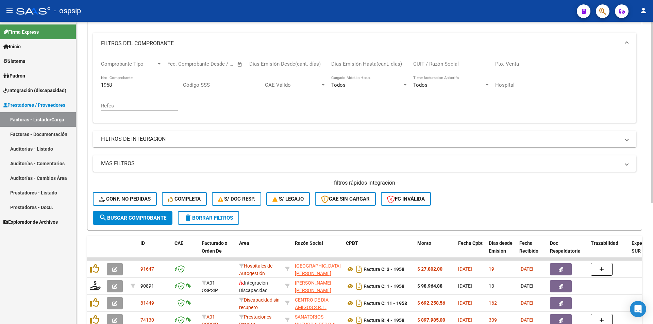
drag, startPoint x: 127, startPoint y: 81, endPoint x: 81, endPoint y: 83, distance: 45.9
click at [81, 83] on div "Video tutorial PRESTADORES -> Listado de CPBTs Emitidos por Prestadores / Prove…" at bounding box center [364, 188] width 576 height 499
drag, startPoint x: 117, startPoint y: 87, endPoint x: 89, endPoint y: 87, distance: 27.9
click at [89, 87] on form "Filtros Id Area Area Seleccionar Gerenciador Seleccionar Gerenciador Todos Conf…" at bounding box center [364, 114] width 555 height 233
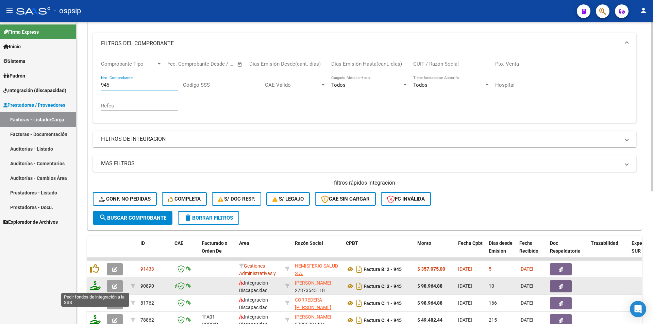
click at [94, 288] on icon at bounding box center [95, 286] width 11 height 10
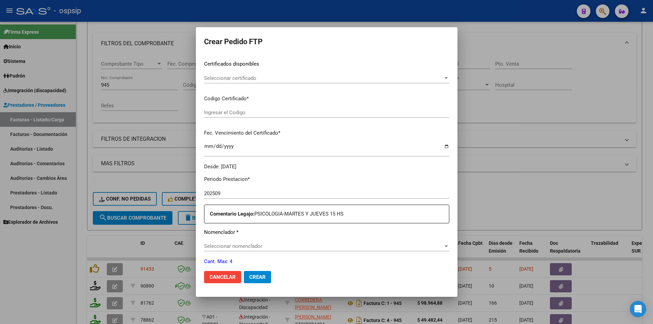
scroll to position [242, 0]
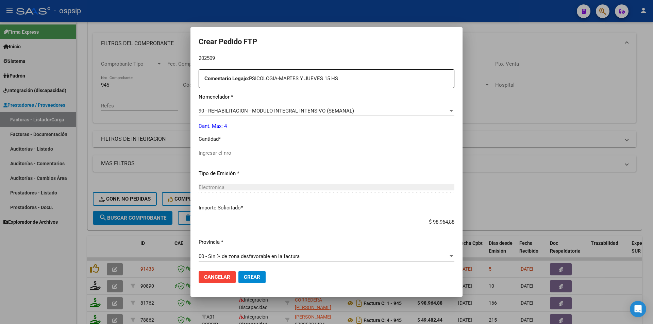
click at [208, 157] on div "Ingresar el nro" at bounding box center [326, 153] width 256 height 10
click at [255, 278] on span "Crear" at bounding box center [252, 277] width 16 height 6
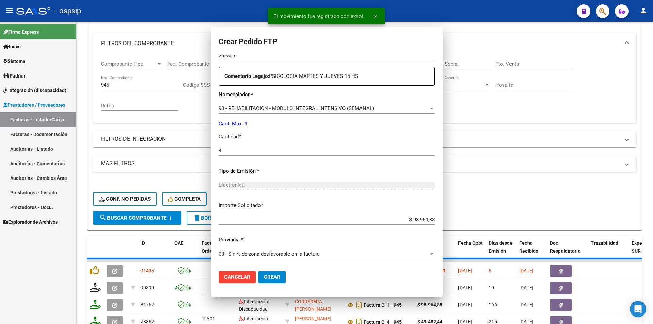
scroll to position [0, 0]
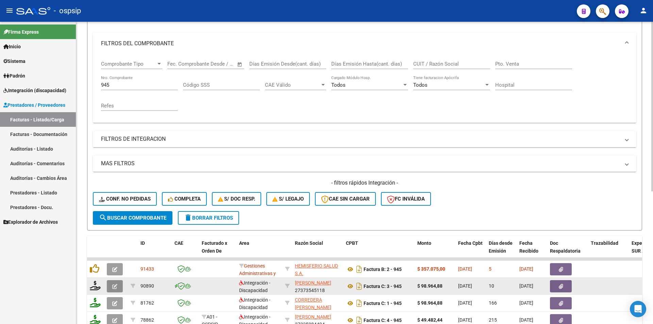
click at [115, 286] on icon "button" at bounding box center [114, 286] width 5 height 5
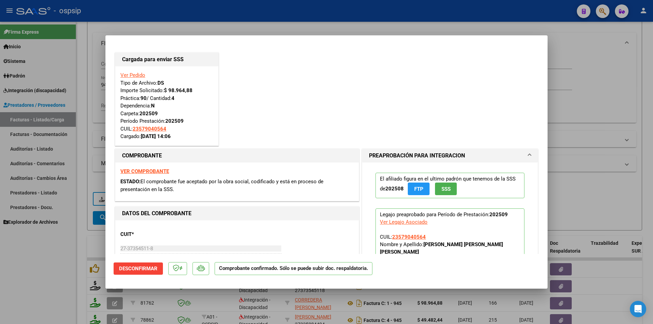
drag, startPoint x: 69, startPoint y: 286, endPoint x: 74, endPoint y: 259, distance: 27.6
click at [69, 283] on div at bounding box center [326, 162] width 653 height 324
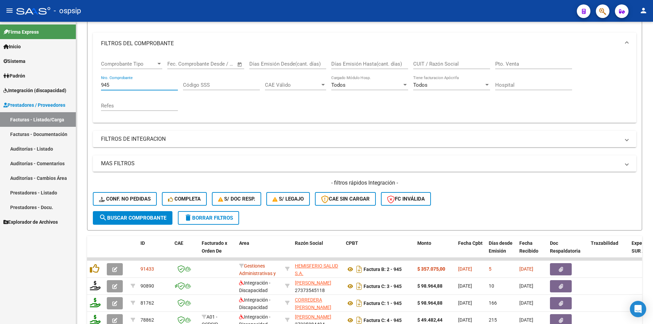
drag, startPoint x: 118, startPoint y: 86, endPoint x: 59, endPoint y: 81, distance: 59.4
click at [64, 79] on mat-sidenav-container "Firma Express Inicio Calendario SSS Instructivos Contacto OS Sistema Usuarios T…" at bounding box center [326, 173] width 653 height 302
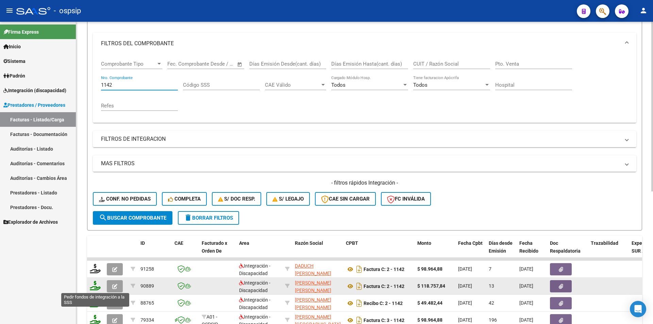
click at [95, 286] on icon at bounding box center [95, 286] width 11 height 10
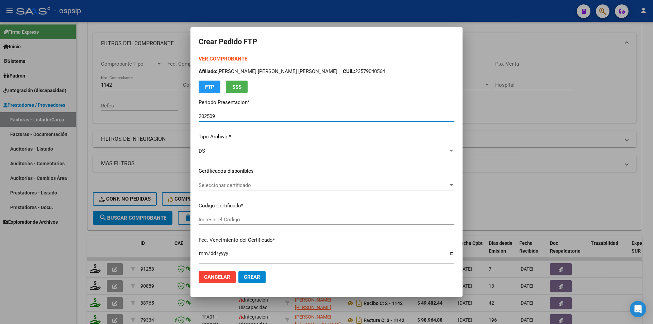
scroll to position [242, 0]
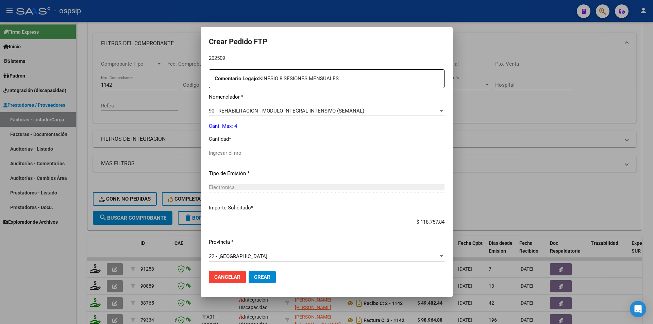
click at [209, 151] on input "Ingresar el nro" at bounding box center [327, 153] width 236 height 6
drag, startPoint x: 257, startPoint y: 279, endPoint x: 250, endPoint y: 278, distance: 7.0
click at [257, 279] on span "Crear" at bounding box center [262, 277] width 16 height 6
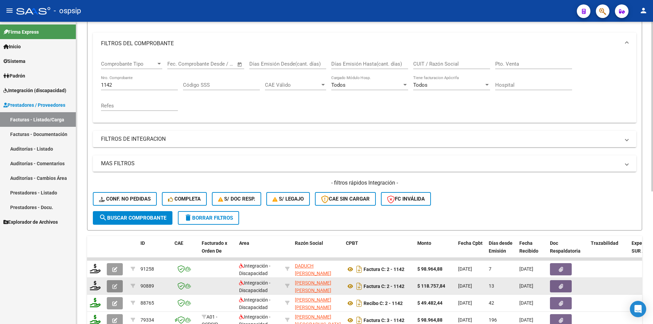
click at [119, 286] on button "button" at bounding box center [115, 286] width 16 height 12
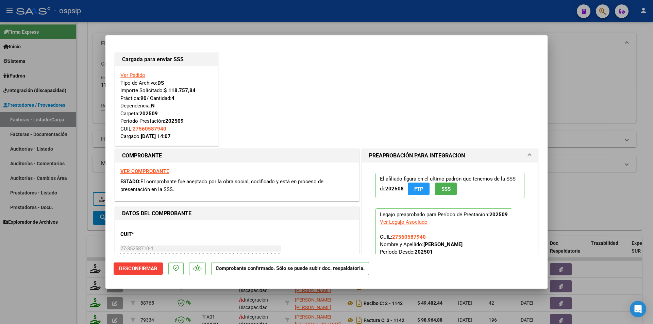
click at [61, 286] on div at bounding box center [326, 162] width 653 height 324
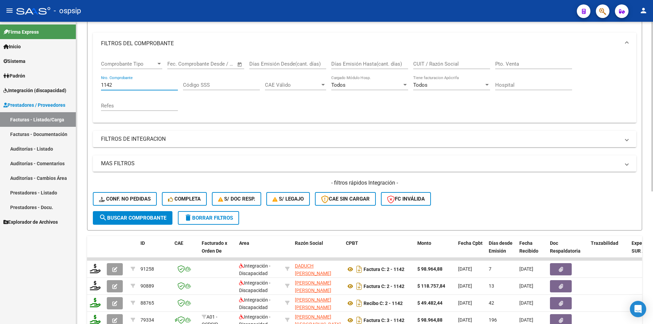
drag, startPoint x: 113, startPoint y: 84, endPoint x: 84, endPoint y: 82, distance: 29.0
click at [85, 82] on div "Video tutorial PRESTADORES -> Listado de CPBTs Emitidos por Prestadores / Prove…" at bounding box center [364, 205] width 576 height 533
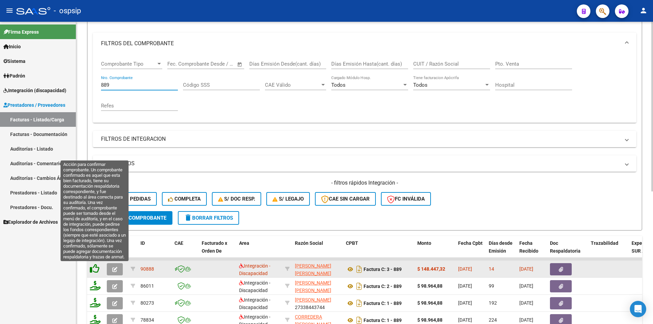
click at [93, 268] on icon at bounding box center [95, 269] width 10 height 10
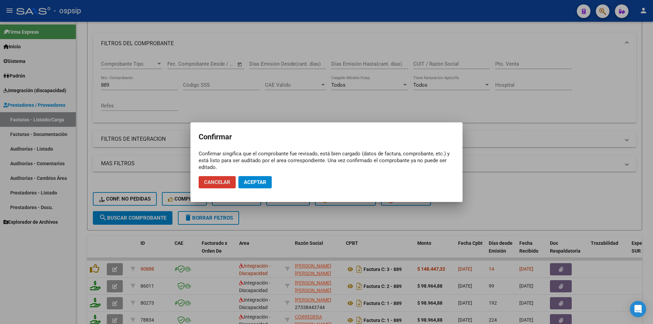
click at [263, 184] on span "Aceptar" at bounding box center [255, 182] width 22 height 6
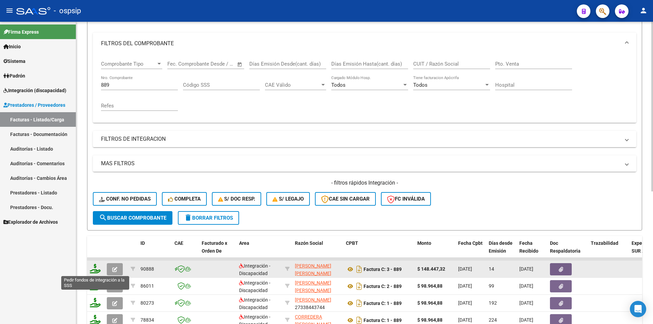
click at [95, 269] on icon at bounding box center [95, 269] width 11 height 10
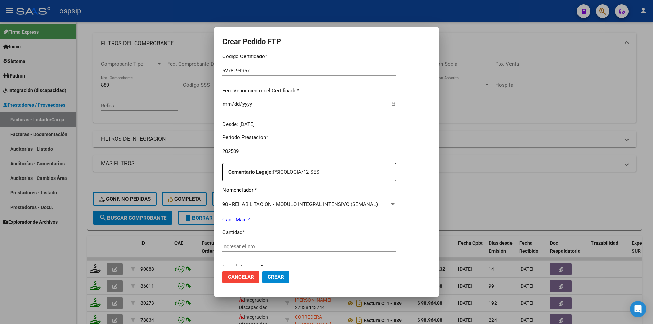
scroll to position [188, 0]
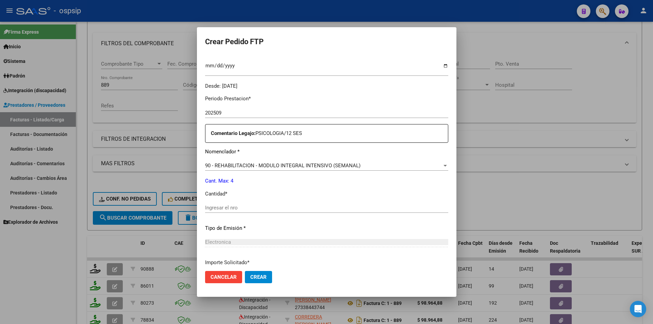
click at [241, 212] on div "Ingresar el nro" at bounding box center [326, 208] width 243 height 10
click at [270, 284] on mat-dialog-actions "Cancelar Crear" at bounding box center [326, 276] width 243 height 23
click at [266, 277] on span "Crear" at bounding box center [258, 277] width 16 height 6
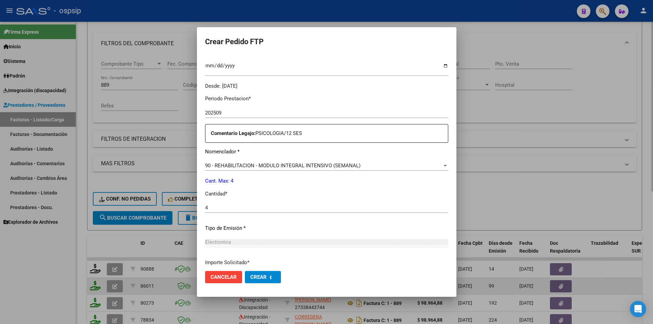
scroll to position [0, 0]
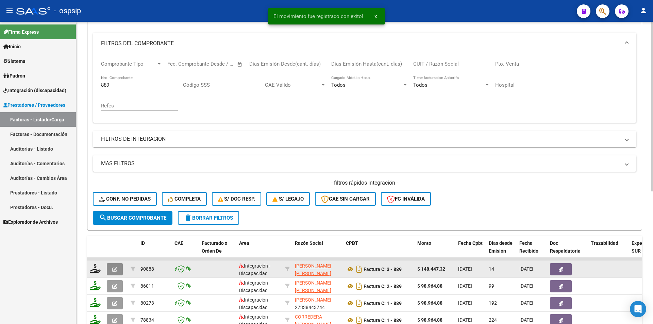
click at [116, 268] on icon "button" at bounding box center [114, 269] width 5 height 5
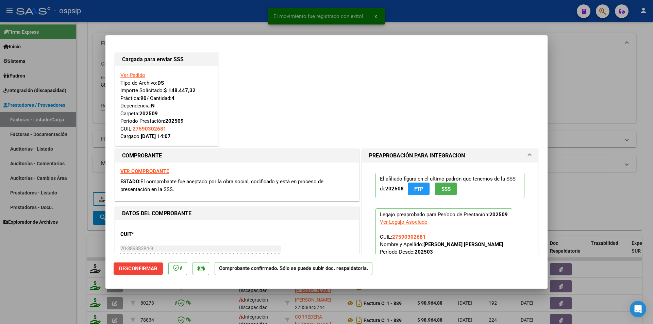
click at [119, 270] on span "Desconfirmar" at bounding box center [138, 268] width 38 height 6
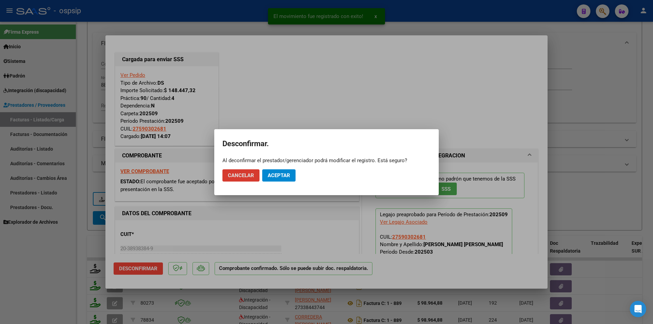
click at [279, 172] on button "Aceptar" at bounding box center [278, 175] width 33 height 12
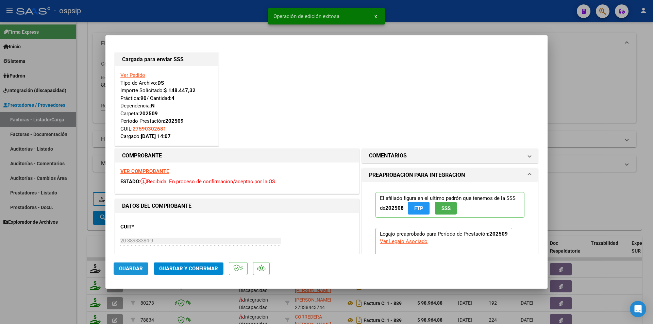
click at [118, 268] on button "Guardar" at bounding box center [131, 268] width 35 height 12
click at [37, 288] on div at bounding box center [326, 162] width 653 height 324
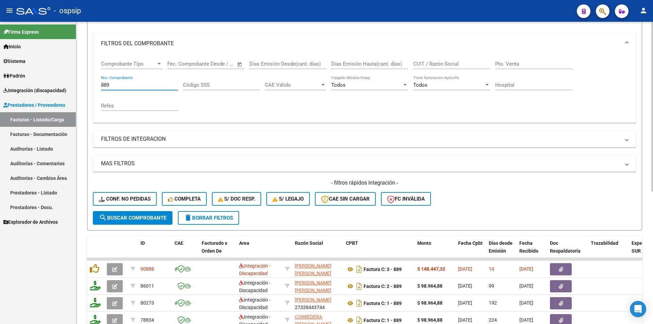
drag, startPoint x: 87, startPoint y: 82, endPoint x: 84, endPoint y: 82, distance: 3.7
click at [84, 82] on div "Video tutorial PRESTADORES -> Listado de CPBTs Emitidos por Prestadores / Prove…" at bounding box center [364, 205] width 576 height 533
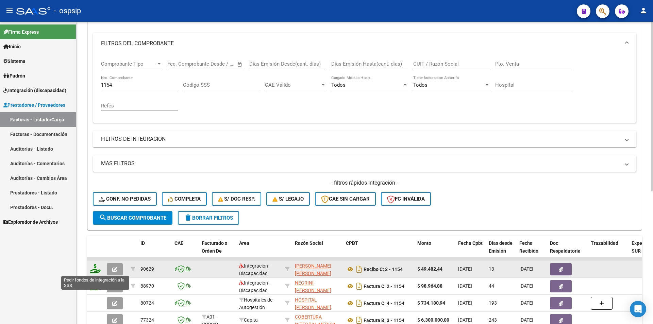
click at [96, 271] on icon at bounding box center [95, 269] width 11 height 10
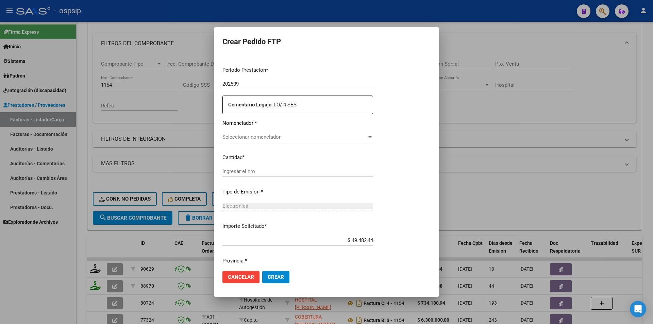
scroll to position [209, 0]
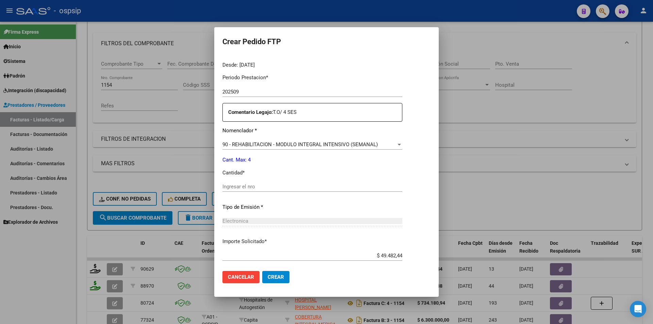
click at [229, 189] on input "Ingresar el nro" at bounding box center [312, 187] width 180 height 6
click at [268, 277] on span "Crear" at bounding box center [275, 277] width 16 height 6
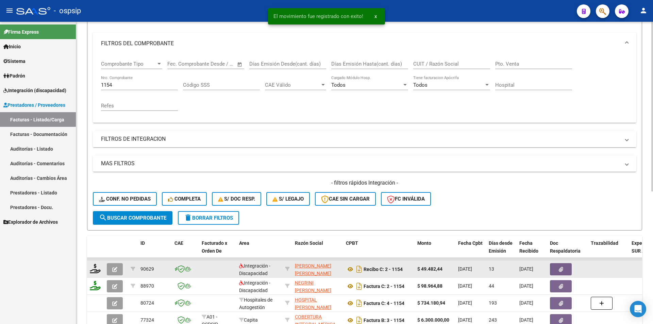
click at [108, 268] on button "button" at bounding box center [115, 269] width 16 height 12
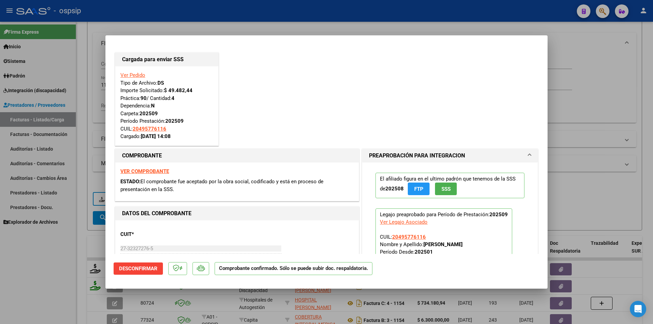
click at [72, 275] on div at bounding box center [326, 162] width 653 height 324
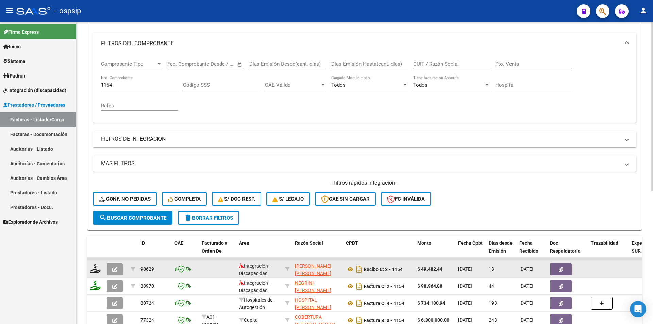
click at [116, 270] on icon "button" at bounding box center [114, 269] width 5 height 5
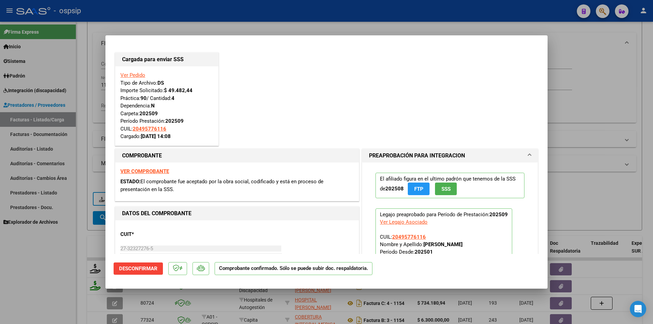
click at [38, 295] on div at bounding box center [326, 162] width 653 height 324
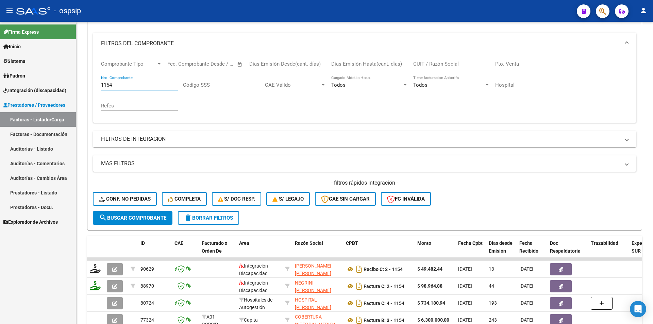
drag, startPoint x: 124, startPoint y: 85, endPoint x: 62, endPoint y: 82, distance: 61.6
click at [67, 82] on mat-sidenav-container "Firma Express Inicio Calendario SSS Instructivos Contacto OS Sistema Usuarios T…" at bounding box center [326, 173] width 653 height 302
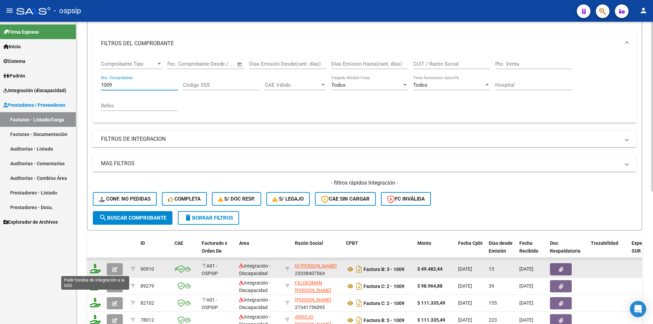
click at [94, 267] on icon at bounding box center [95, 269] width 11 height 10
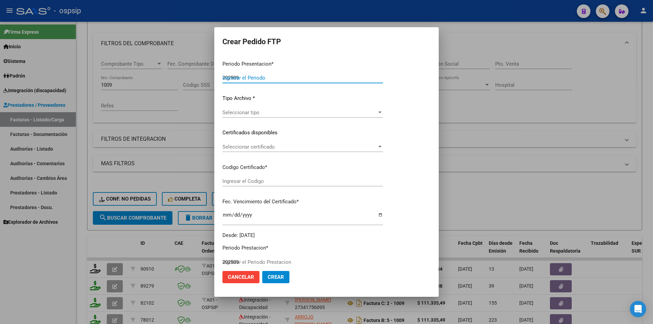
scroll to position [208, 0]
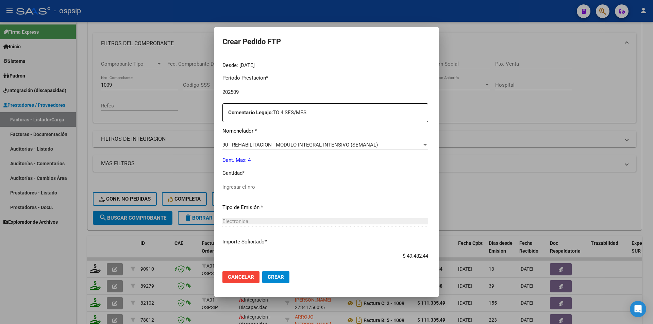
click at [229, 191] on div "Ingresar el nro" at bounding box center [325, 187] width 206 height 10
click at [273, 278] on span "Crear" at bounding box center [275, 277] width 16 height 6
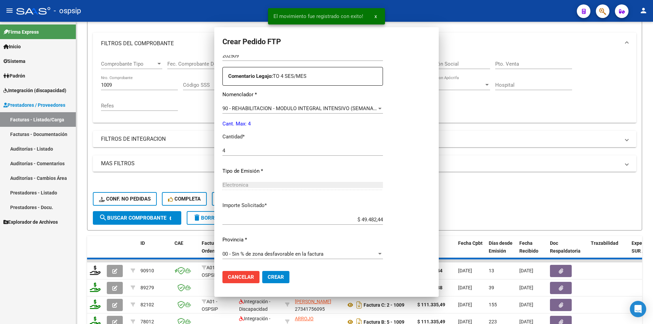
scroll to position [0, 0]
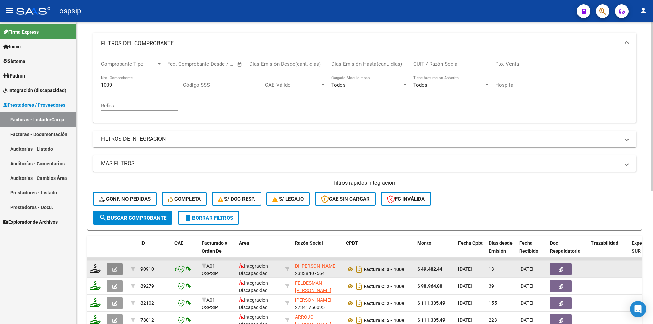
click at [111, 269] on button "button" at bounding box center [115, 269] width 16 height 12
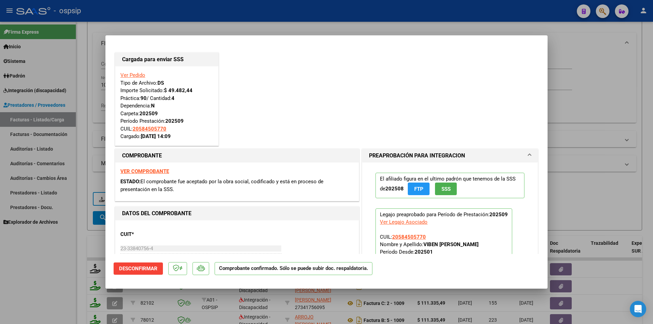
click at [44, 284] on div at bounding box center [326, 162] width 653 height 324
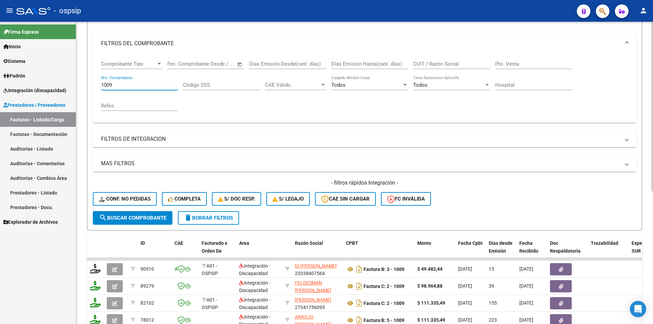
drag, startPoint x: 115, startPoint y: 85, endPoint x: 81, endPoint y: 83, distance: 34.0
click at [82, 81] on div "Video tutorial PRESTADORES -> Listado de CPBTs Emitidos por Prestadores / Prove…" at bounding box center [364, 205] width 576 height 533
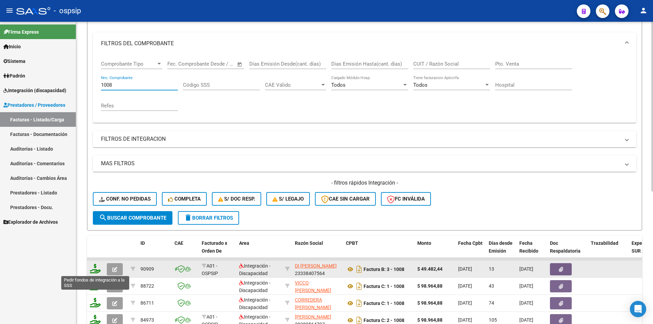
click at [94, 269] on icon at bounding box center [95, 269] width 11 height 10
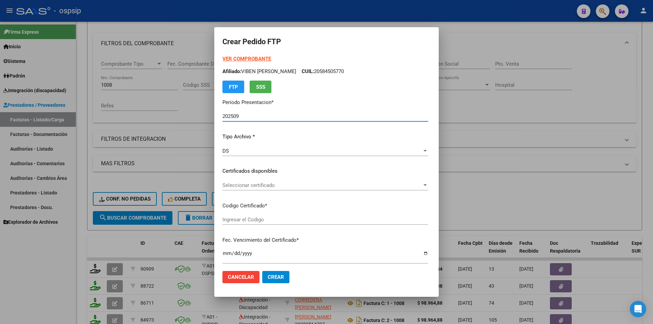
scroll to position [208, 0]
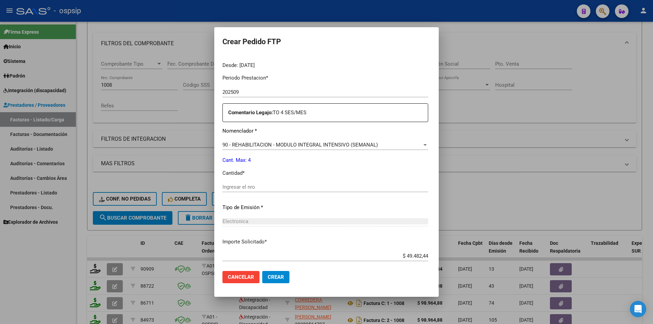
click at [240, 187] on input "Ingresar el nro" at bounding box center [325, 187] width 206 height 6
click at [271, 276] on span "Crear" at bounding box center [275, 277] width 16 height 6
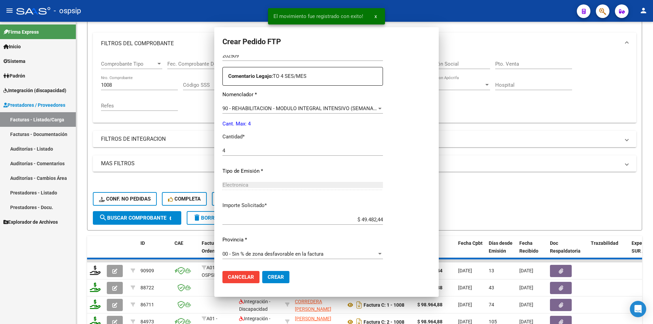
scroll to position [0, 0]
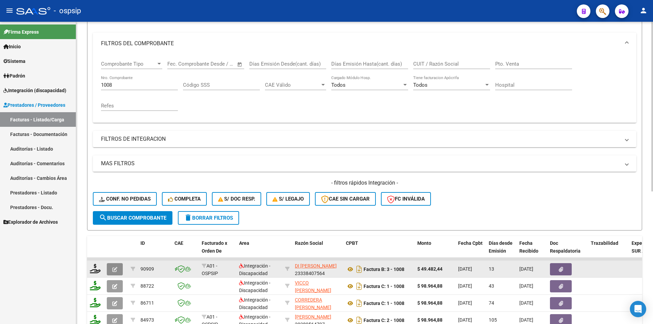
click at [116, 268] on icon "button" at bounding box center [114, 269] width 5 height 5
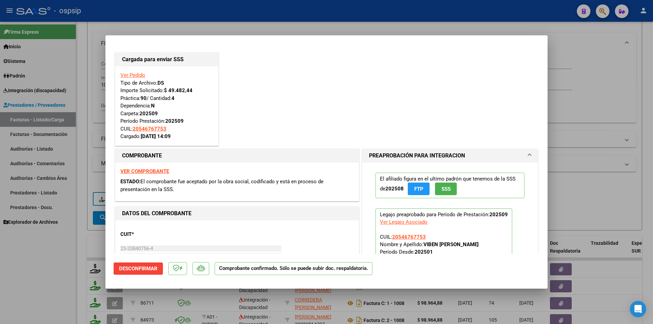
click at [73, 253] on div at bounding box center [326, 162] width 653 height 324
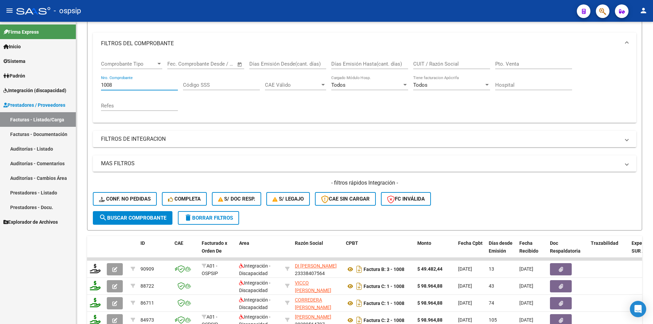
drag, startPoint x: 120, startPoint y: 86, endPoint x: 71, endPoint y: 85, distance: 49.3
click at [74, 81] on mat-sidenav-container "Firma Express Inicio Calendario SSS Instructivos Contacto OS Sistema Usuarios T…" at bounding box center [326, 173] width 653 height 302
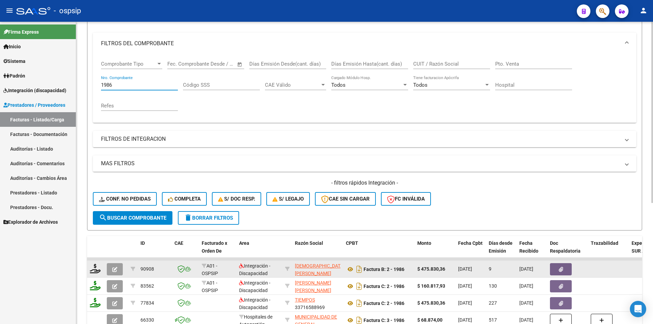
click at [104, 268] on datatable-body-cell at bounding box center [95, 269] width 17 height 17
click at [94, 268] on icon at bounding box center [95, 269] width 11 height 10
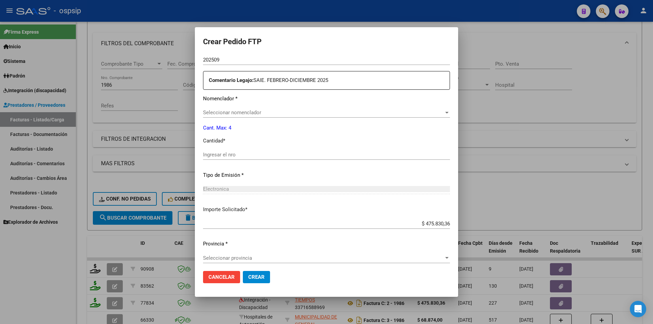
scroll to position [245, 0]
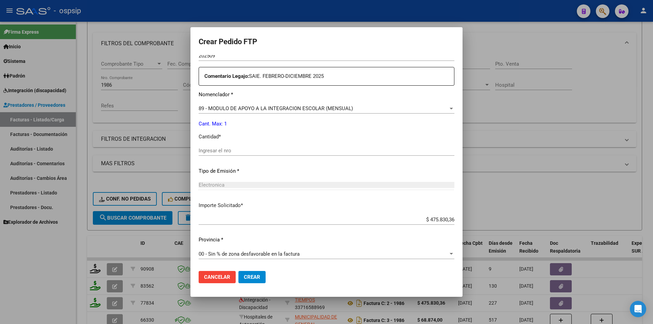
click at [211, 147] on div "Ingresar el nro" at bounding box center [326, 150] width 256 height 10
click at [255, 278] on span "Crear" at bounding box center [252, 277] width 16 height 6
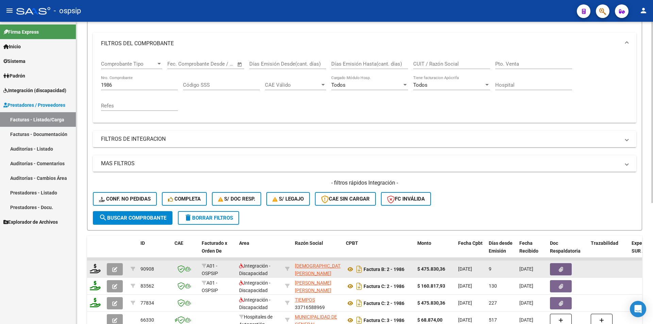
click at [111, 270] on button "button" at bounding box center [115, 269] width 16 height 12
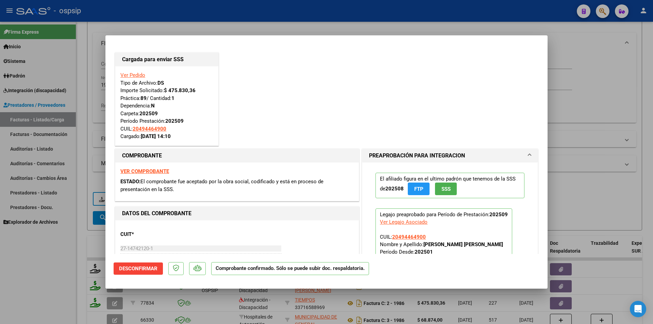
click at [73, 272] on div at bounding box center [326, 162] width 653 height 324
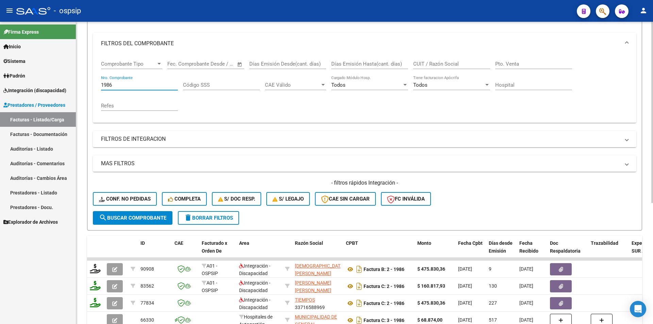
drag, startPoint x: 113, startPoint y: 85, endPoint x: 104, endPoint y: 84, distance: 9.2
click at [104, 84] on input "1986" at bounding box center [139, 85] width 77 height 6
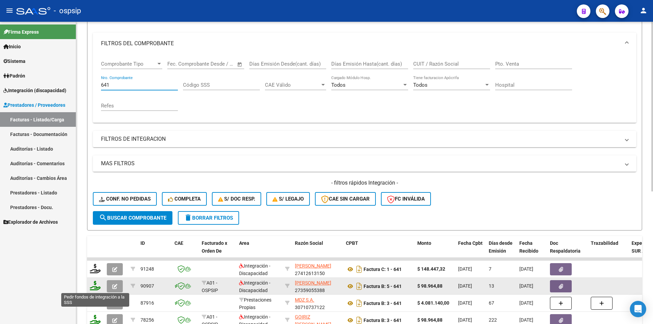
click at [94, 288] on icon at bounding box center [95, 286] width 11 height 10
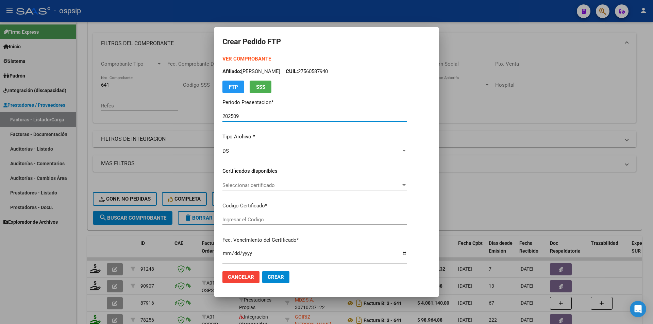
scroll to position [242, 0]
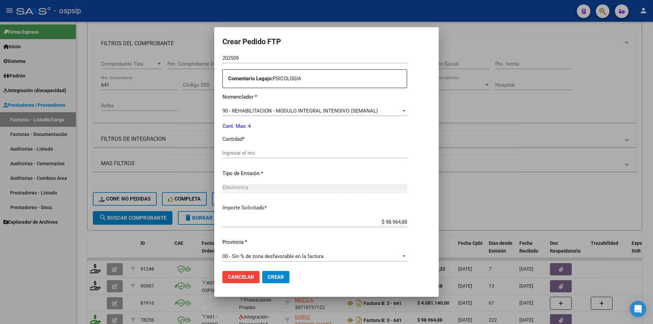
click at [233, 151] on input "Ingresar el nro" at bounding box center [314, 153] width 185 height 6
click at [267, 278] on span "Crear" at bounding box center [275, 277] width 16 height 6
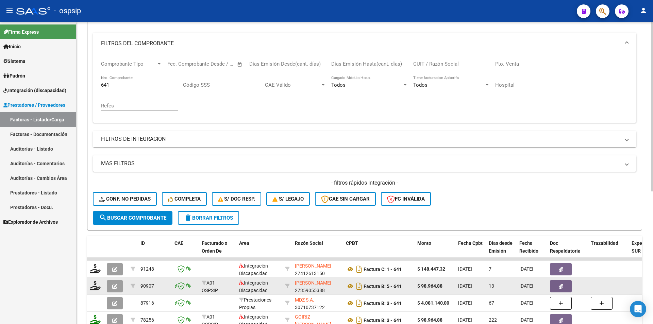
click at [112, 287] on icon "button" at bounding box center [114, 286] width 5 height 5
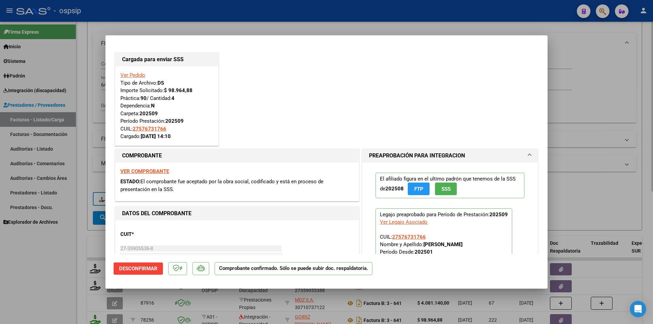
click at [77, 275] on div at bounding box center [326, 162] width 653 height 324
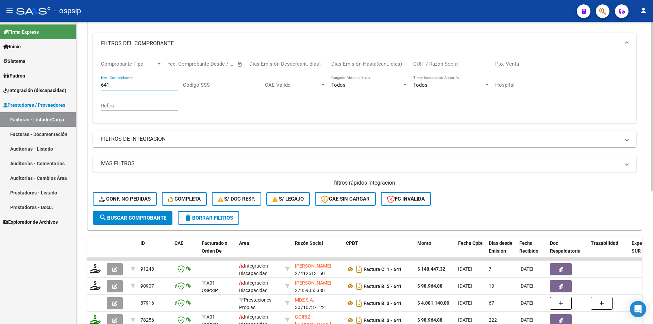
drag, startPoint x: 115, startPoint y: 85, endPoint x: 79, endPoint y: 76, distance: 36.9
click at [80, 76] on div "Video tutorial PRESTADORES -> Listado de CPBTs Emitidos por Prestadores / Prove…" at bounding box center [364, 205] width 576 height 533
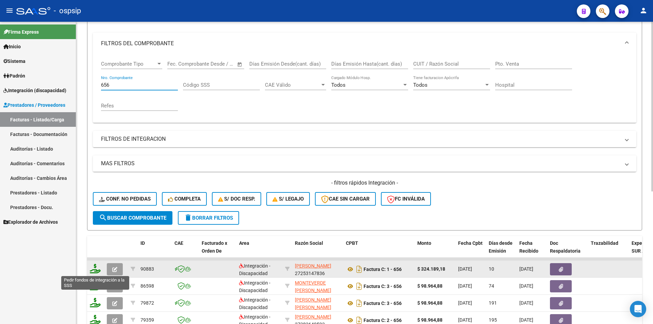
click at [93, 267] on icon at bounding box center [95, 269] width 11 height 10
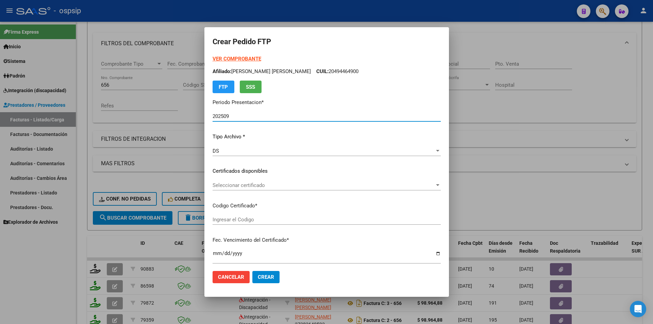
scroll to position [170, 0]
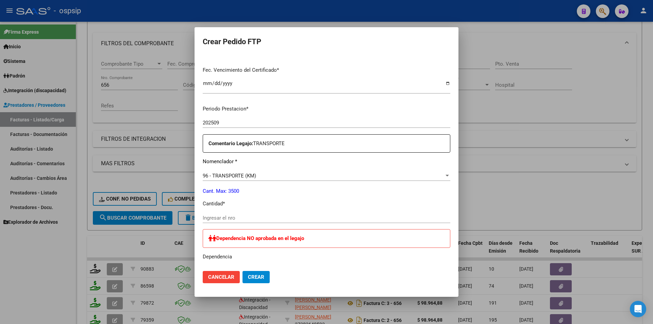
click at [225, 218] on input "Ingresar el nro" at bounding box center [326, 218] width 247 height 6
click at [259, 277] on span "Crear" at bounding box center [256, 277] width 16 height 6
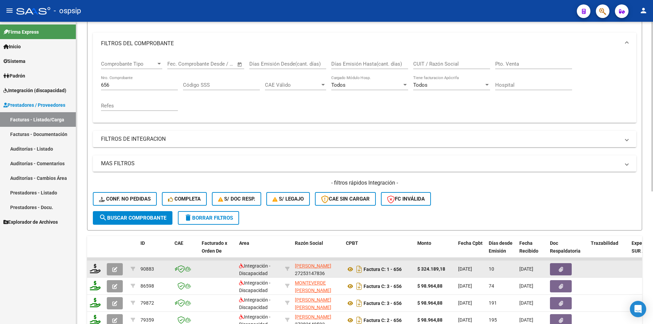
click at [116, 272] on icon "button" at bounding box center [114, 269] width 5 height 5
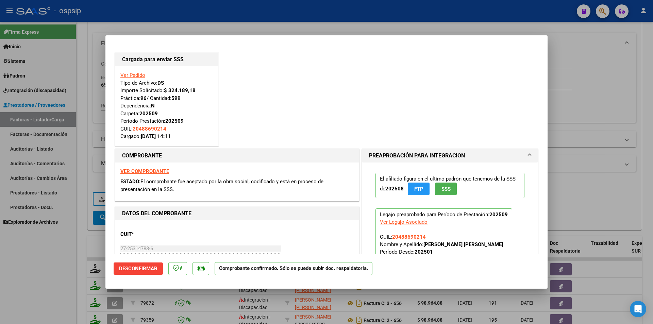
click at [66, 263] on div at bounding box center [326, 162] width 653 height 324
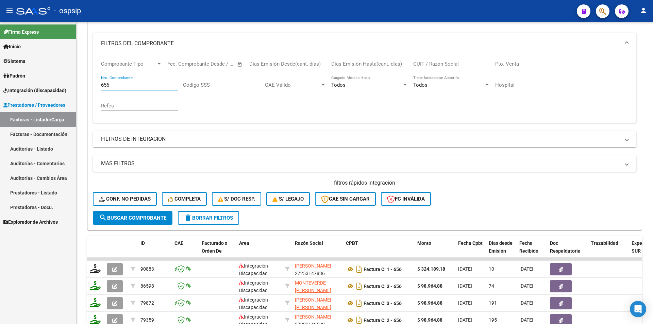
drag, startPoint x: 111, startPoint y: 87, endPoint x: 69, endPoint y: 80, distance: 42.7
click at [71, 80] on mat-sidenav-container "Firma Express Inicio Calendario SSS Instructivos Contacto OS Sistema Usuarios T…" at bounding box center [326, 173] width 653 height 302
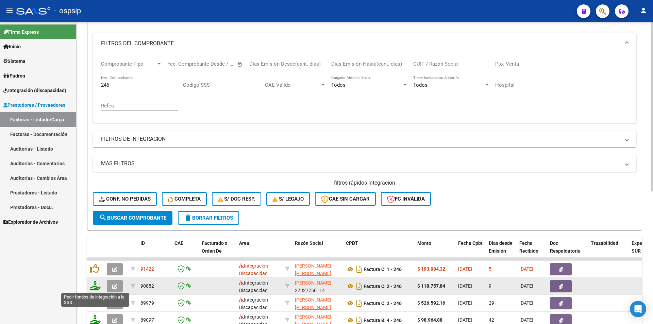
click at [95, 286] on icon at bounding box center [95, 286] width 11 height 10
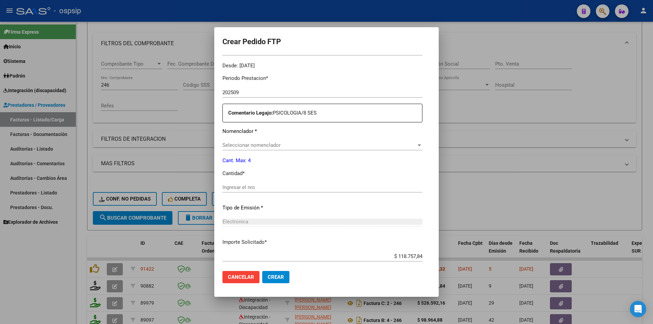
scroll to position [208, 0]
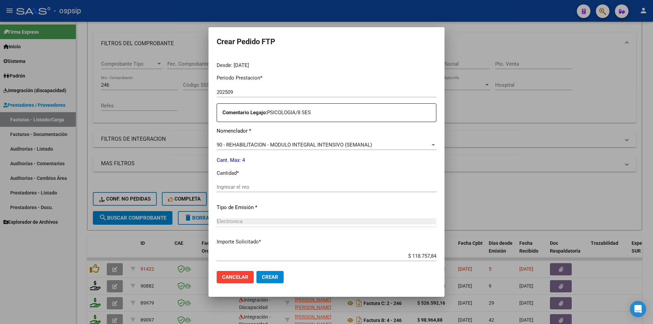
click at [216, 189] on input "Ingresar el nro" at bounding box center [326, 187] width 220 height 6
click at [267, 277] on span "Crear" at bounding box center [270, 277] width 16 height 6
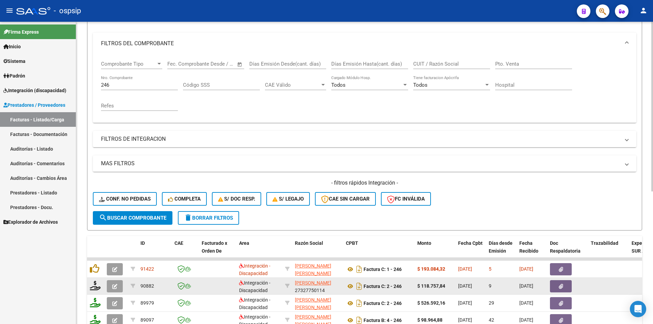
click at [116, 286] on icon "button" at bounding box center [114, 286] width 5 height 5
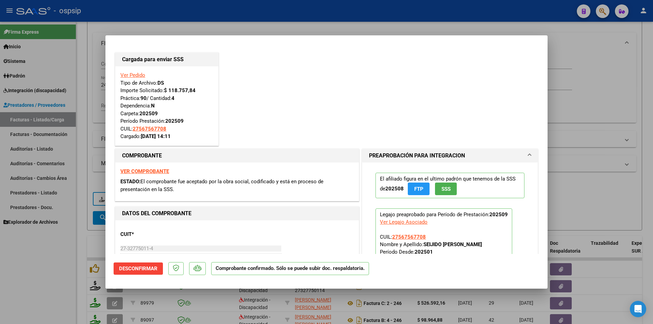
click at [65, 263] on div at bounding box center [326, 162] width 653 height 324
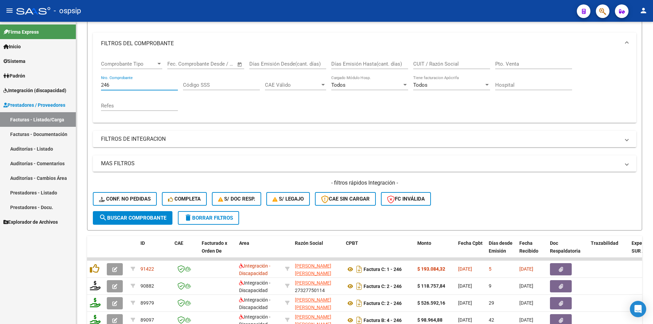
drag, startPoint x: 125, startPoint y: 85, endPoint x: 73, endPoint y: 83, distance: 52.1
click at [74, 82] on mat-sidenav-container "Firma Express Inicio Calendario SSS Instructivos Contacto OS Sistema Usuarios T…" at bounding box center [326, 173] width 653 height 302
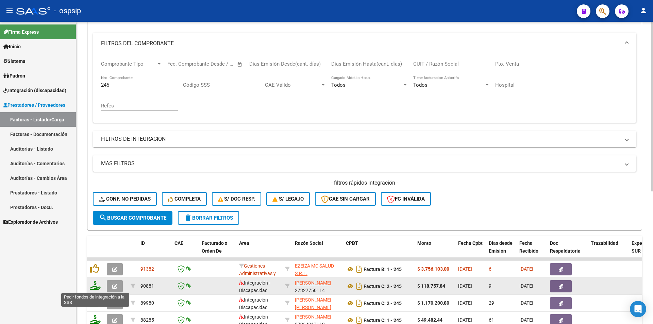
click at [96, 285] on icon at bounding box center [95, 286] width 11 height 10
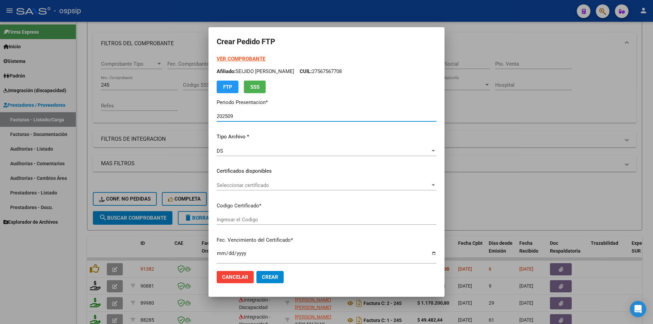
scroll to position [208, 0]
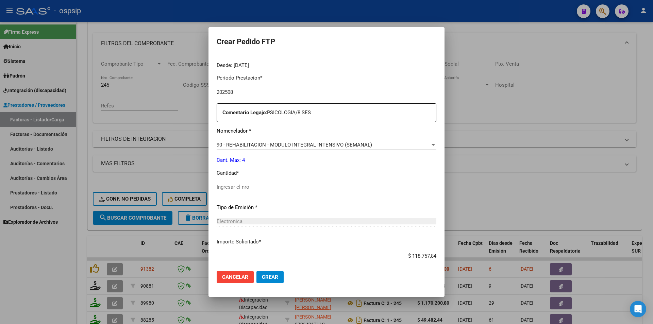
click at [235, 186] on input "Ingresar el nro" at bounding box center [326, 187] width 220 height 6
click at [262, 278] on span "Crear" at bounding box center [270, 277] width 16 height 6
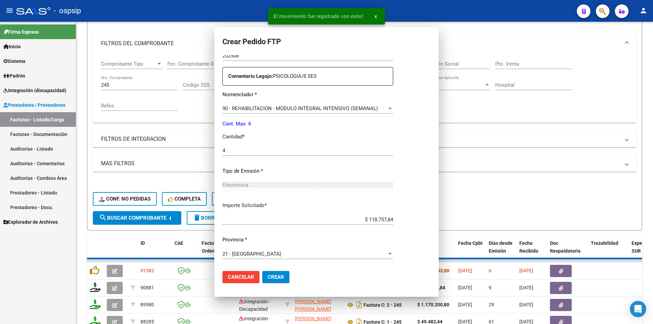
scroll to position [0, 0]
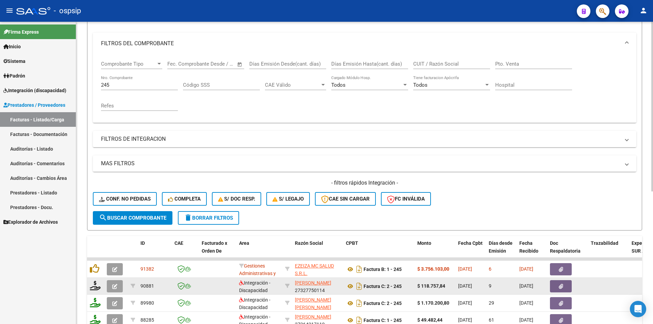
click at [118, 286] on button "button" at bounding box center [115, 286] width 16 height 12
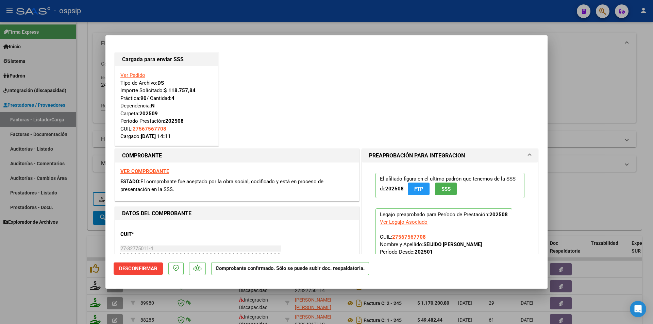
click at [403, 222] on div "Ver Legajo Asociado" at bounding box center [404, 221] width 48 height 7
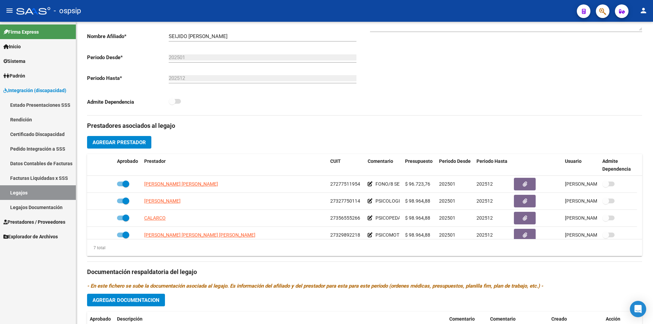
scroll to position [170, 0]
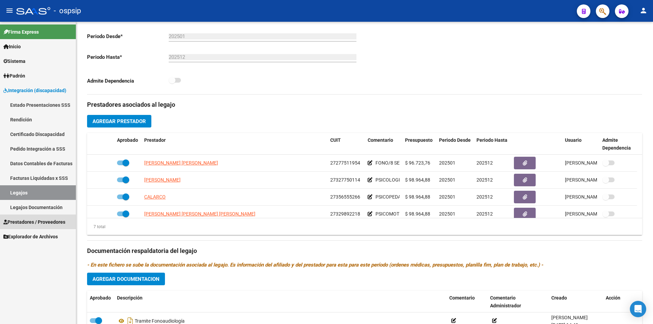
click at [58, 223] on span "Prestadores / Proveedores" at bounding box center [34, 221] width 62 height 7
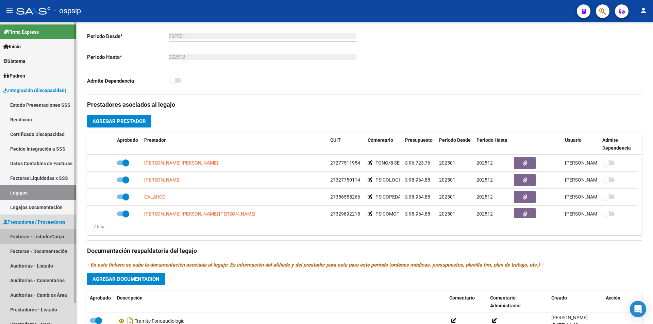
click at [58, 236] on link "Facturas - Listado/Carga" at bounding box center [38, 236] width 76 height 15
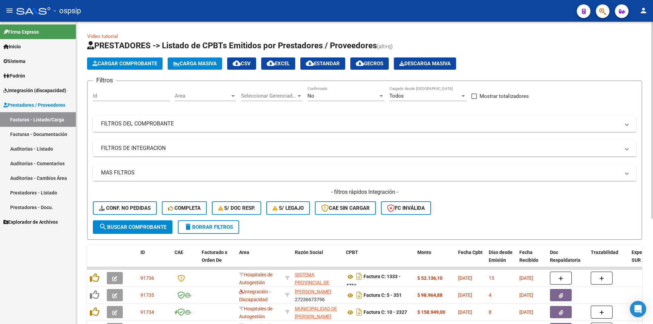
click at [319, 97] on div "No" at bounding box center [342, 96] width 71 height 6
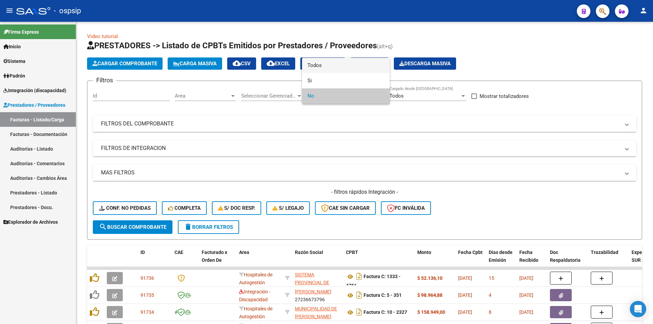
click at [320, 62] on span "Todos" at bounding box center [345, 65] width 77 height 15
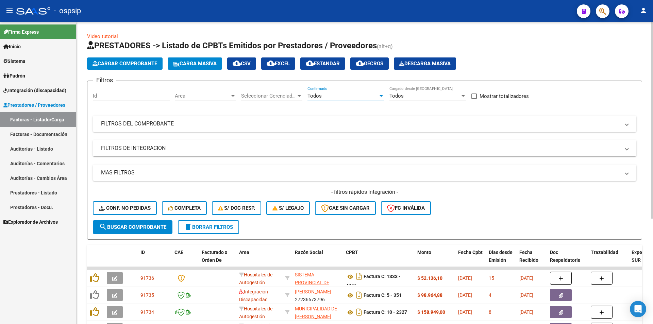
click at [118, 122] on mat-panel-title "FILTROS DEL COMPROBANTE" at bounding box center [360, 123] width 519 height 7
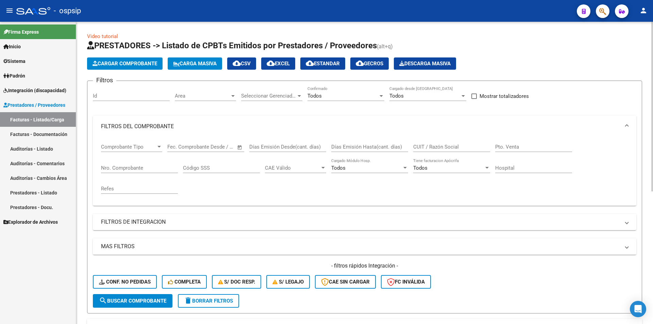
click at [121, 168] on input "Nro. Comprobante" at bounding box center [139, 168] width 77 height 6
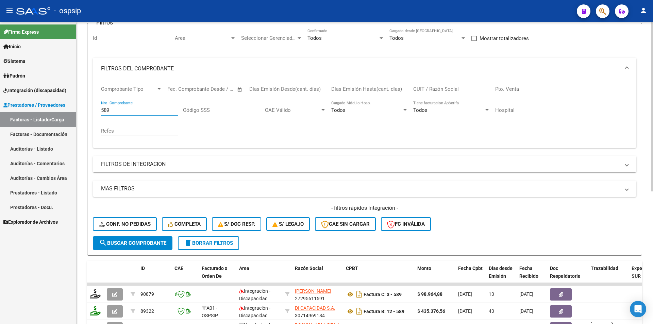
scroll to position [102, 0]
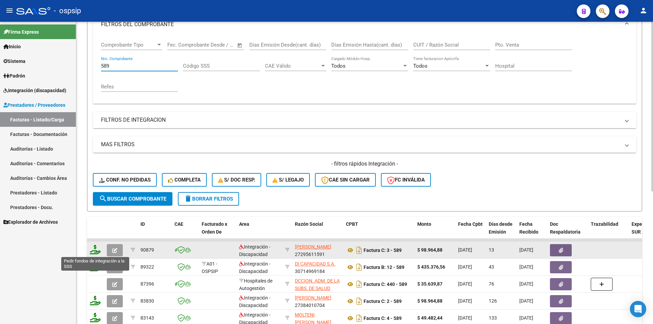
click at [94, 253] on icon at bounding box center [95, 250] width 11 height 10
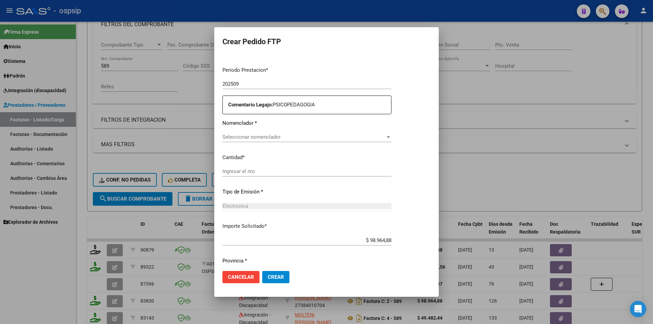
scroll to position [209, 0]
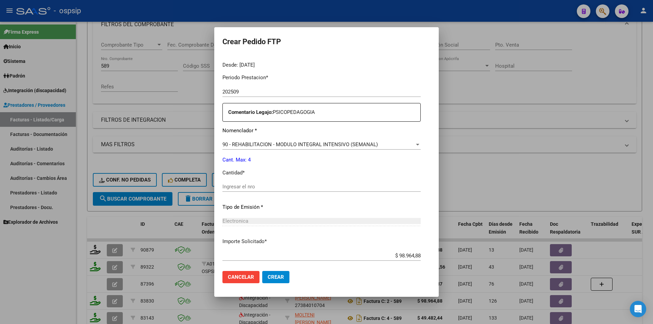
click at [236, 191] on div "Ingresar el nro" at bounding box center [321, 186] width 198 height 10
click at [267, 278] on span "Crear" at bounding box center [275, 277] width 16 height 6
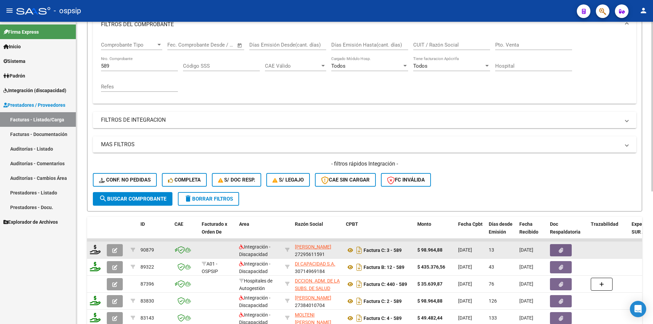
click at [121, 246] on button "button" at bounding box center [115, 250] width 16 height 12
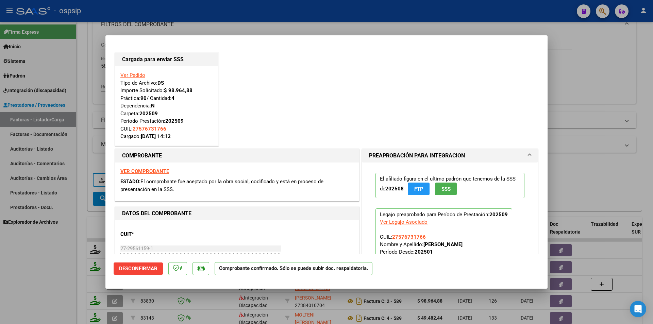
click at [70, 270] on div at bounding box center [326, 162] width 653 height 324
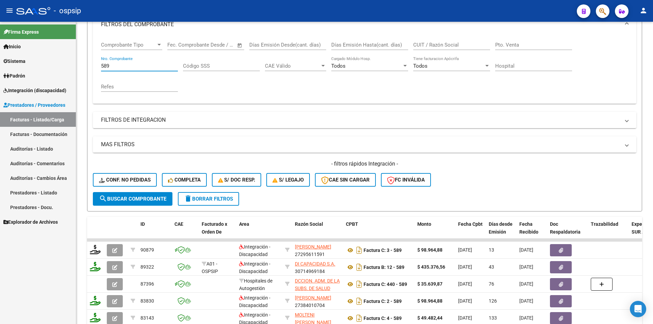
drag, startPoint x: 125, startPoint y: 63, endPoint x: 71, endPoint y: 69, distance: 54.4
click at [71, 69] on mat-sidenav-container "Firma Express Inicio Calendario SSS Instructivos Contacto OS Sistema Usuarios T…" at bounding box center [326, 173] width 653 height 302
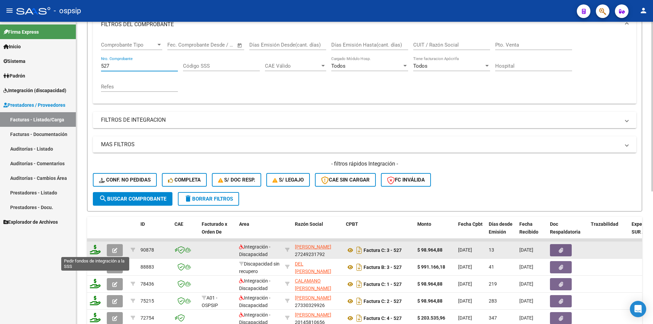
click at [93, 246] on icon at bounding box center [95, 250] width 11 height 10
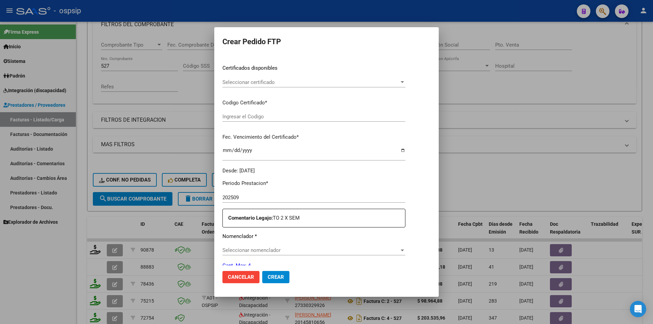
scroll to position [208, 0]
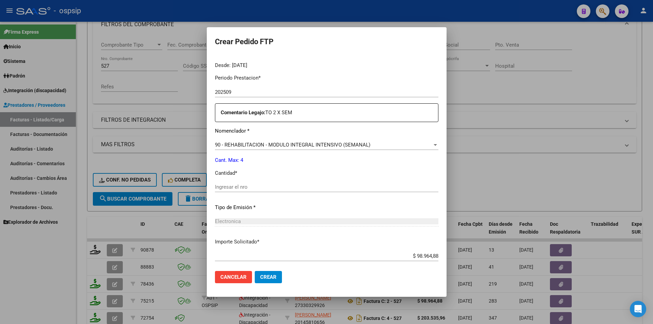
click at [233, 187] on input "Ingresar el nro" at bounding box center [326, 187] width 223 height 6
click at [269, 276] on span "Crear" at bounding box center [268, 277] width 16 height 6
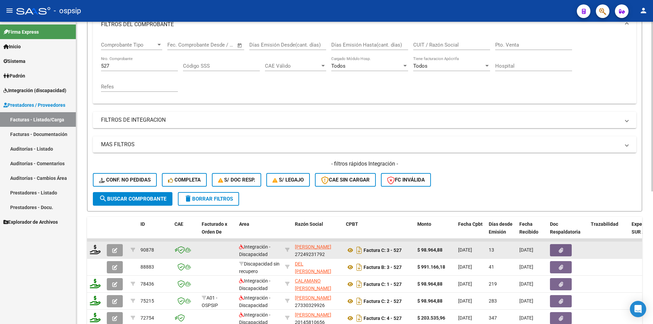
click at [115, 250] on icon "button" at bounding box center [114, 250] width 5 height 5
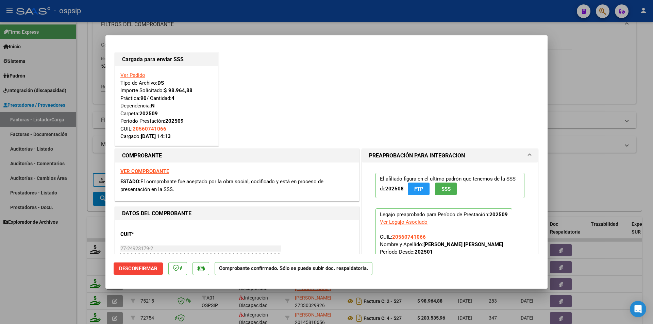
click at [66, 239] on div at bounding box center [326, 162] width 653 height 324
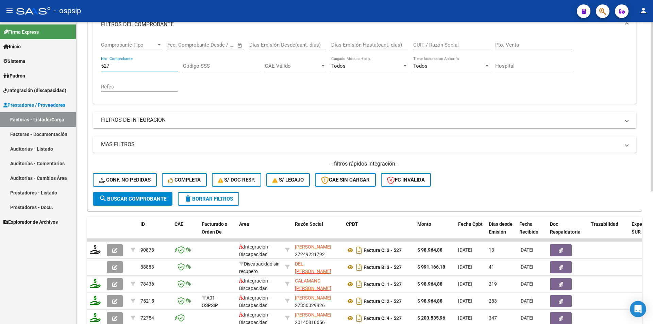
drag, startPoint x: 112, startPoint y: 66, endPoint x: 87, endPoint y: 62, distance: 25.5
click at [87, 62] on div "Video tutorial PRESTADORES -> Listado de CPBTs Emitidos por Prestadores / Prove…" at bounding box center [364, 186] width 576 height 533
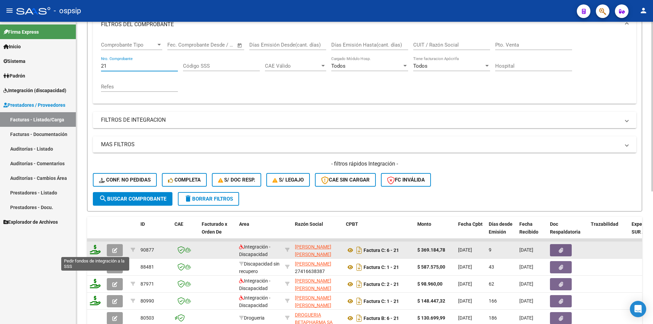
click at [95, 251] on icon at bounding box center [95, 250] width 11 height 10
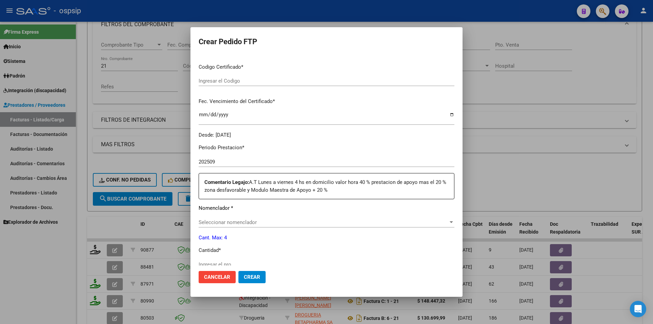
scroll to position [208, 0]
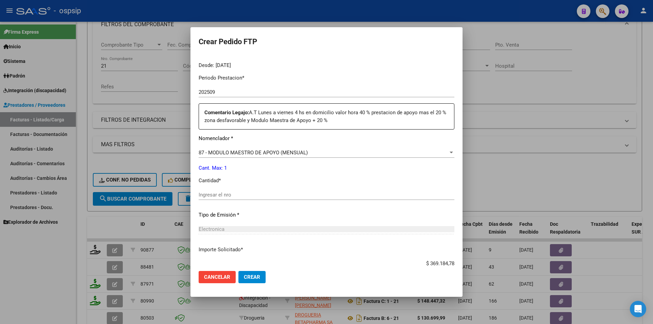
click at [233, 196] on input "Ingresar el nro" at bounding box center [326, 195] width 256 height 6
click at [254, 276] on span "Crear" at bounding box center [252, 277] width 16 height 6
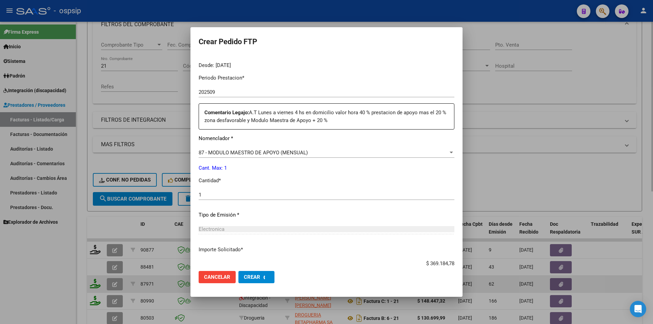
scroll to position [0, 0]
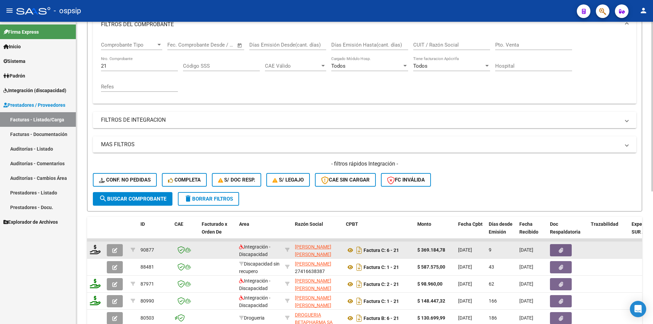
click at [116, 247] on span "button" at bounding box center [114, 250] width 5 height 6
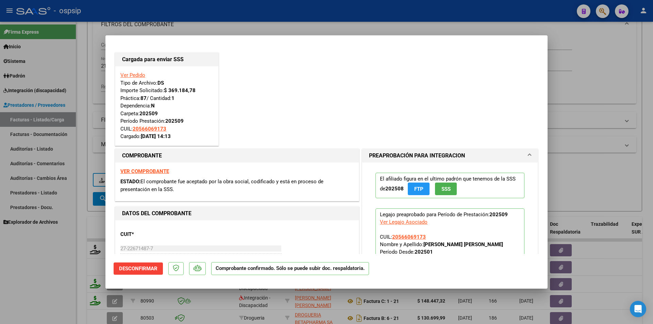
click at [78, 245] on div at bounding box center [326, 162] width 653 height 324
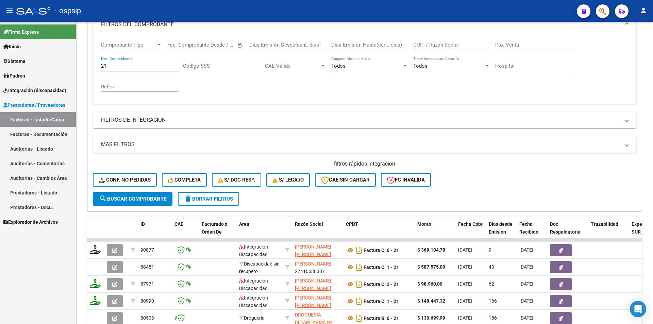
drag, startPoint x: 120, startPoint y: 67, endPoint x: 51, endPoint y: 70, distance: 69.1
click at [51, 66] on mat-sidenav-container "Firma Express Inicio Calendario SSS Instructivos Contacto OS Sistema Usuarios T…" at bounding box center [326, 173] width 653 height 302
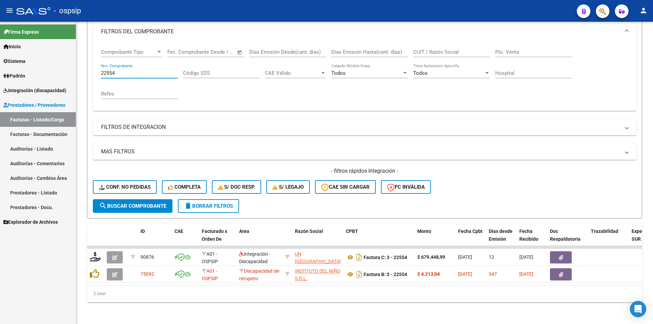
scroll to position [100, 0]
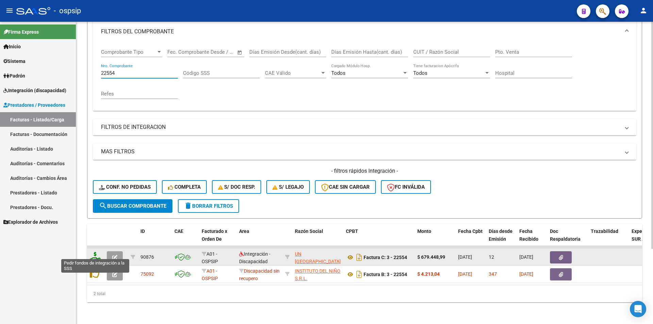
click at [97, 253] on icon at bounding box center [95, 257] width 11 height 10
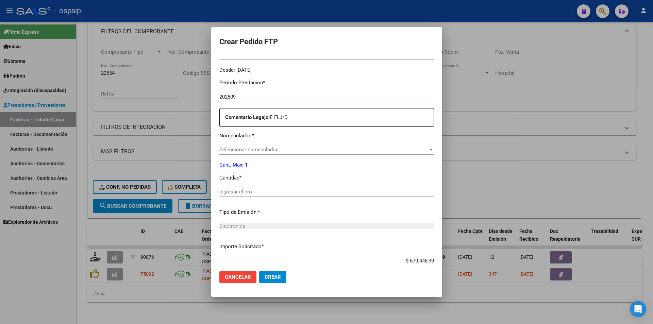
scroll to position [204, 0]
click at [236, 191] on input "Ingresar el nro" at bounding box center [326, 191] width 214 height 6
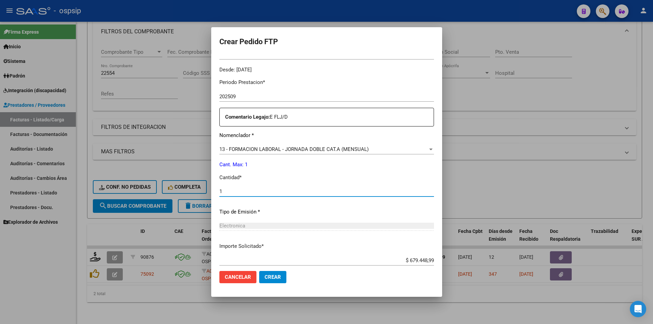
click at [274, 279] on span "Crear" at bounding box center [272, 277] width 16 height 6
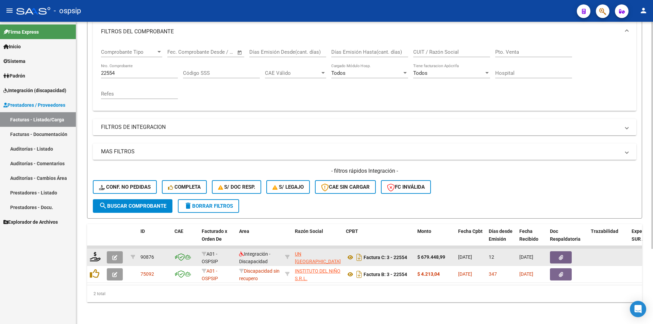
click at [114, 254] on span "button" at bounding box center [114, 257] width 5 height 6
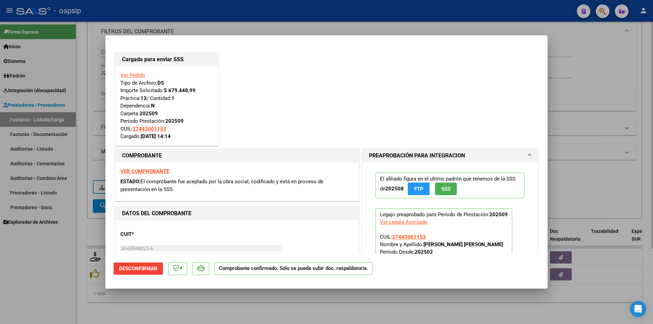
drag, startPoint x: 59, startPoint y: 206, endPoint x: 101, endPoint y: 132, distance: 85.7
click at [60, 203] on div at bounding box center [326, 162] width 653 height 324
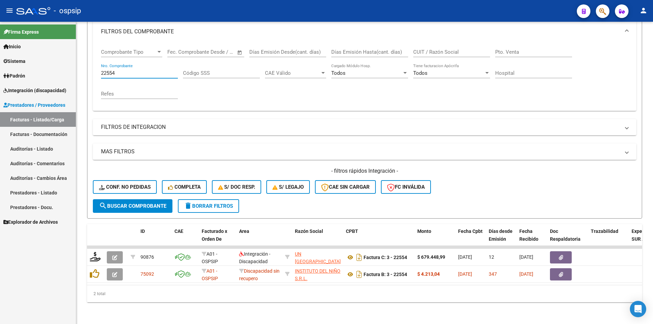
drag, startPoint x: 117, startPoint y: 68, endPoint x: 47, endPoint y: 71, distance: 69.7
click at [51, 68] on mat-sidenav-container "Firma Express Inicio Calendario SSS Instructivos Contacto OS Sistema Usuarios T…" at bounding box center [326, 173] width 653 height 302
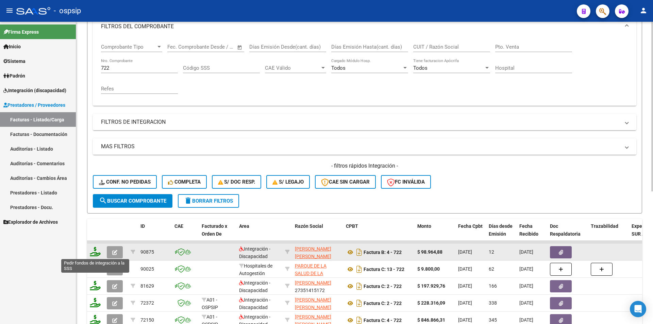
click at [94, 251] on icon at bounding box center [95, 252] width 11 height 10
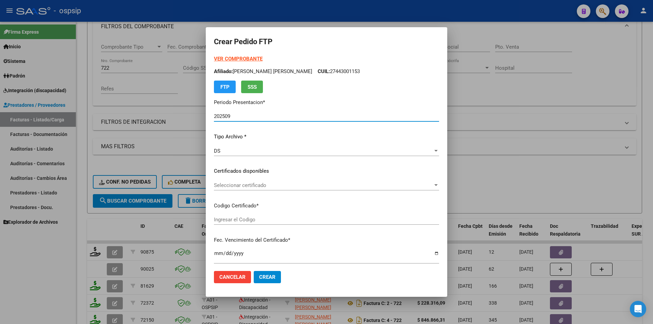
scroll to position [242, 0]
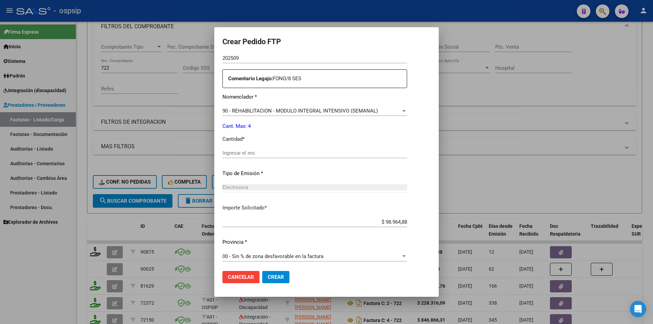
click at [236, 151] on input "Ingresar el nro" at bounding box center [314, 153] width 185 height 6
click at [264, 275] on button "Crear" at bounding box center [275, 277] width 27 height 12
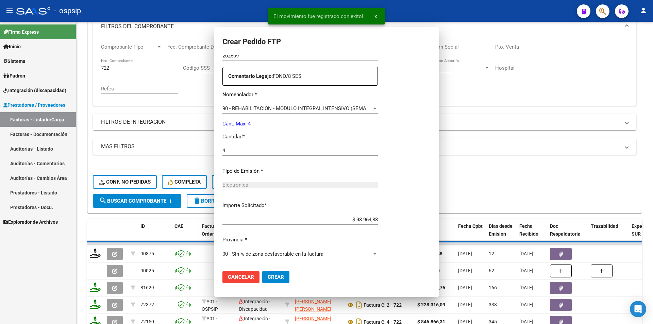
scroll to position [0, 0]
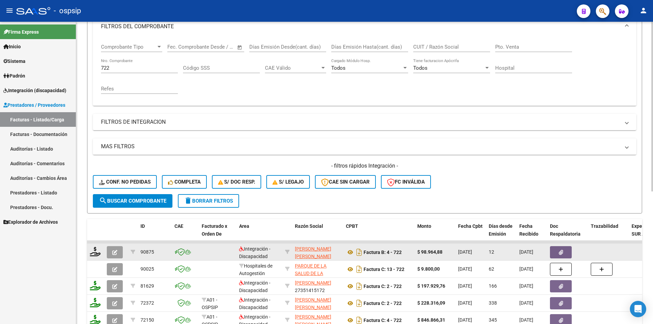
click at [117, 253] on button "button" at bounding box center [115, 252] width 16 height 12
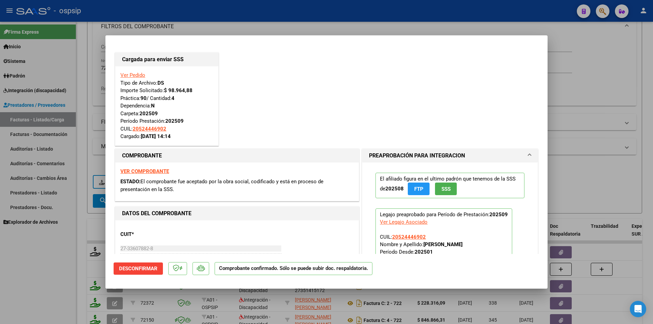
click at [53, 282] on div at bounding box center [326, 162] width 653 height 324
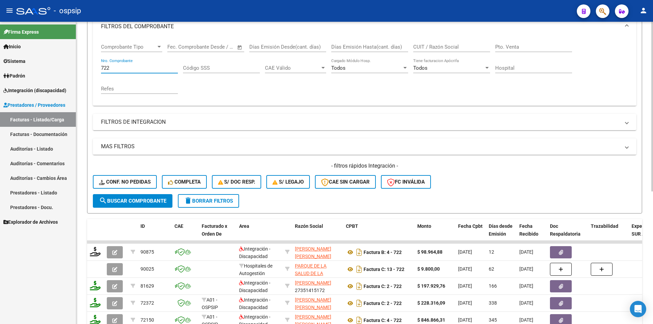
drag, startPoint x: 114, startPoint y: 68, endPoint x: 82, endPoint y: 66, distance: 31.7
click at [82, 66] on div "Video tutorial PRESTADORES -> Listado de CPBTs Emitidos por Prestadores / Prove…" at bounding box center [364, 188] width 576 height 533
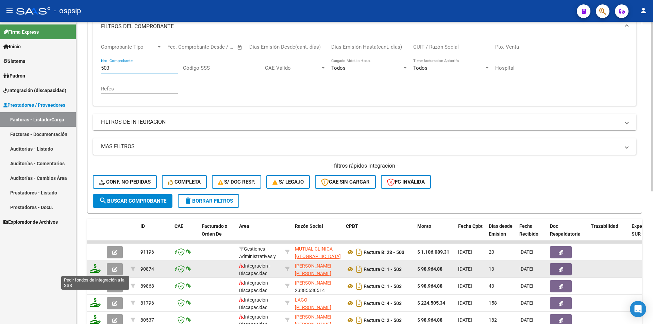
click at [96, 268] on icon at bounding box center [95, 269] width 11 height 10
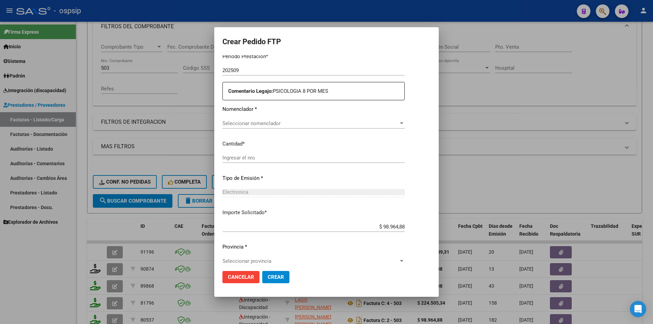
scroll to position [230, 0]
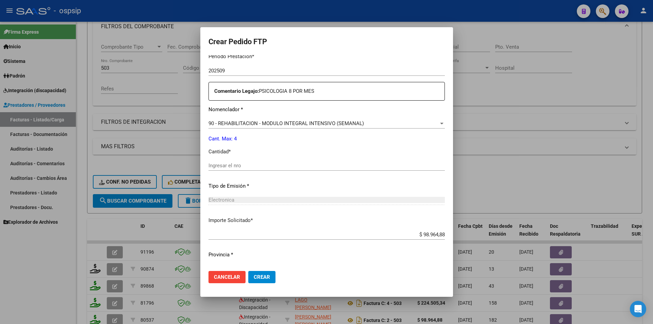
click at [225, 170] on div "Ingresar el nro" at bounding box center [326, 165] width 236 height 10
click at [253, 274] on button "Crear" at bounding box center [261, 277] width 27 height 12
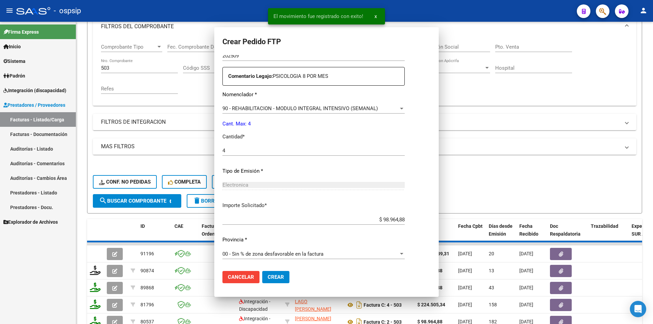
scroll to position [0, 0]
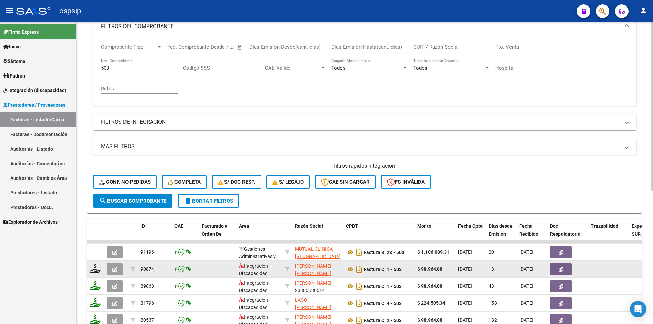
click at [111, 269] on button "button" at bounding box center [115, 269] width 16 height 12
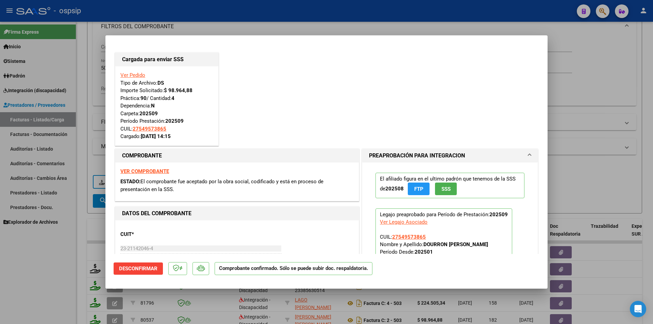
click at [62, 286] on div at bounding box center [326, 162] width 653 height 324
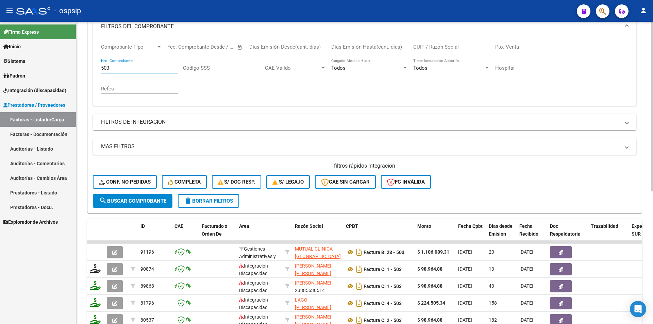
drag, startPoint x: 116, startPoint y: 69, endPoint x: 96, endPoint y: 68, distance: 19.7
click at [96, 68] on div "Comprobante Tipo Comprobante Tipo Fecha inicio – Fecha fin Fec. Comprobante Des…" at bounding box center [364, 71] width 543 height 68
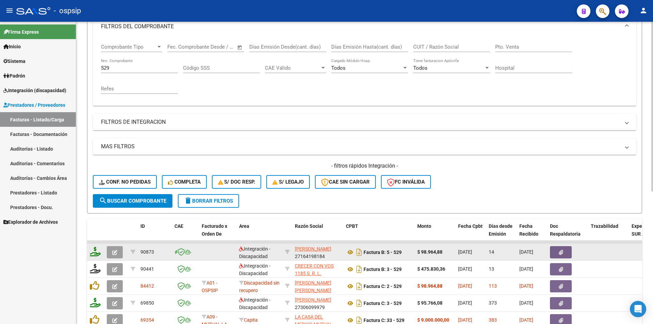
drag, startPoint x: 89, startPoint y: 253, endPoint x: 93, endPoint y: 253, distance: 3.7
click at [90, 253] on datatable-body-cell at bounding box center [95, 252] width 17 height 17
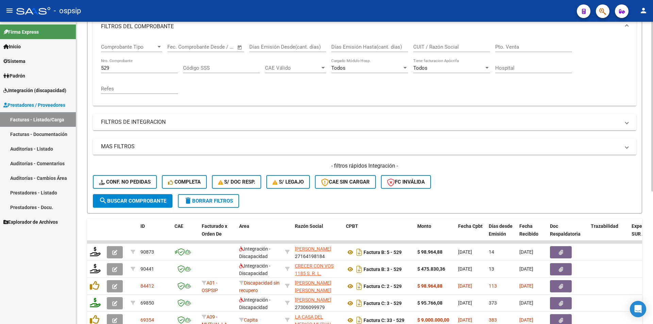
scroll to position [134, 0]
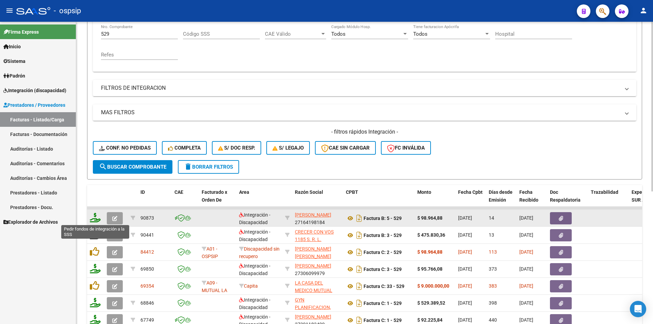
click at [93, 219] on icon at bounding box center [95, 218] width 11 height 10
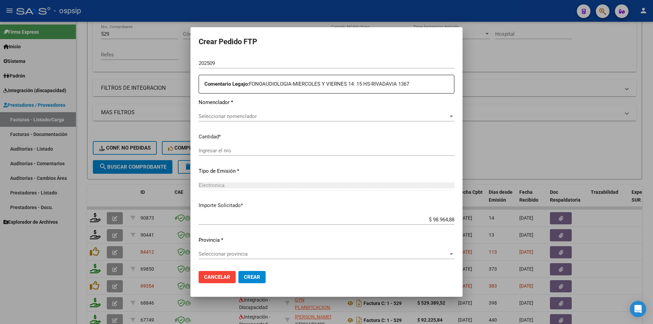
scroll to position [209, 0]
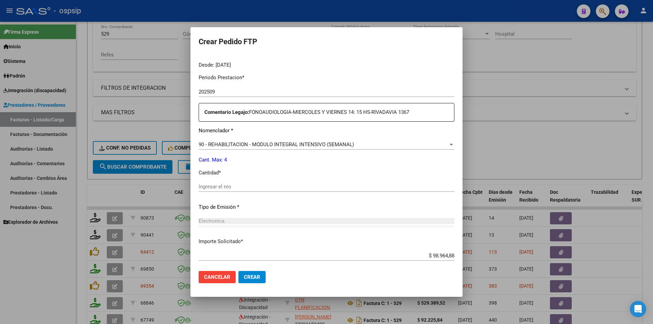
click at [205, 186] on input "Ingresar el nro" at bounding box center [326, 187] width 256 height 6
click at [254, 280] on span "Crear" at bounding box center [252, 277] width 16 height 6
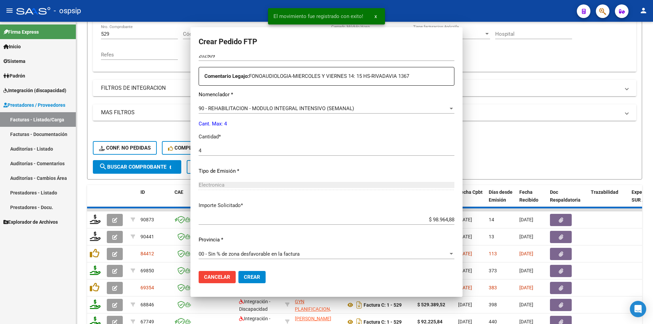
scroll to position [0, 0]
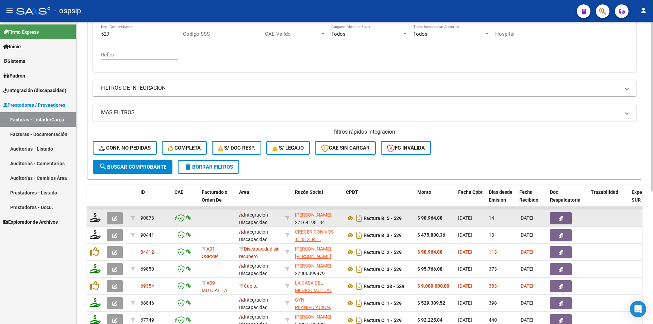
click at [115, 216] on icon "button" at bounding box center [114, 218] width 5 height 5
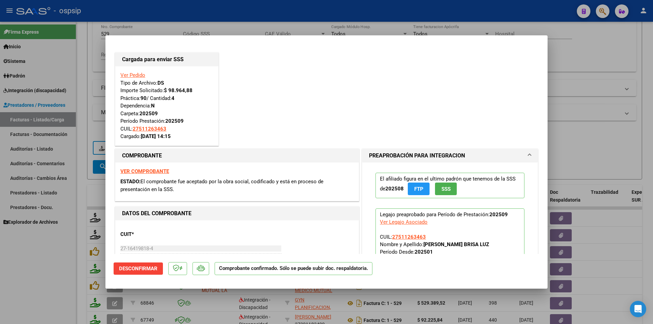
click at [77, 262] on div at bounding box center [326, 162] width 653 height 324
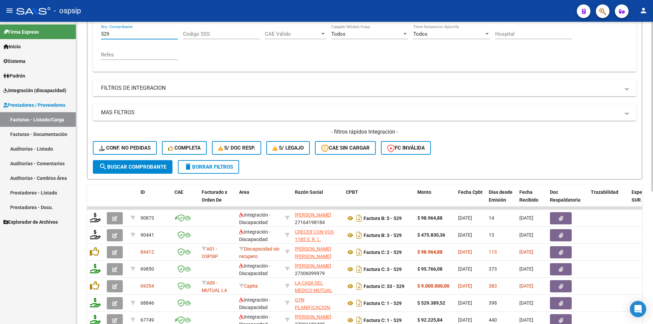
drag, startPoint x: 119, startPoint y: 33, endPoint x: 77, endPoint y: 33, distance: 42.1
click at [77, 33] on div "Video tutorial PRESTADORES -> Listado de CPBTs Emitidos por Prestadores / Prove…" at bounding box center [364, 154] width 576 height 533
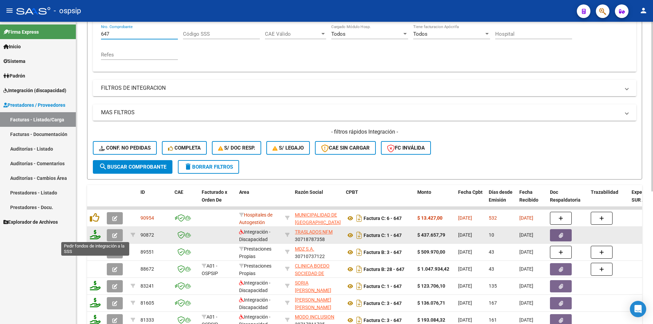
click at [92, 237] on icon at bounding box center [95, 235] width 11 height 10
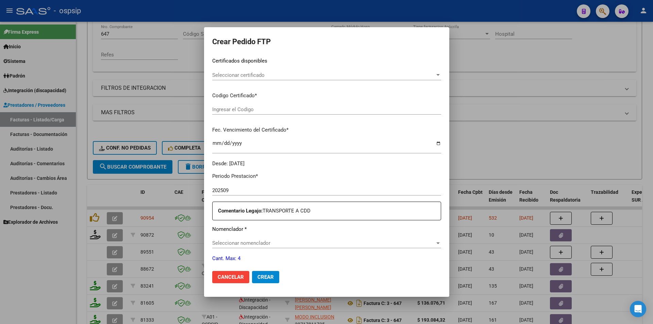
scroll to position [174, 0]
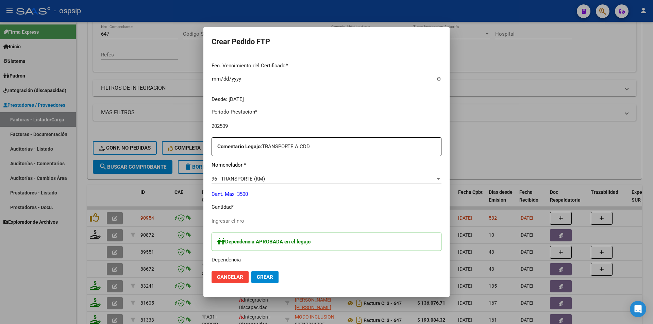
click at [226, 218] on input "Ingresar el nro" at bounding box center [326, 221] width 230 height 6
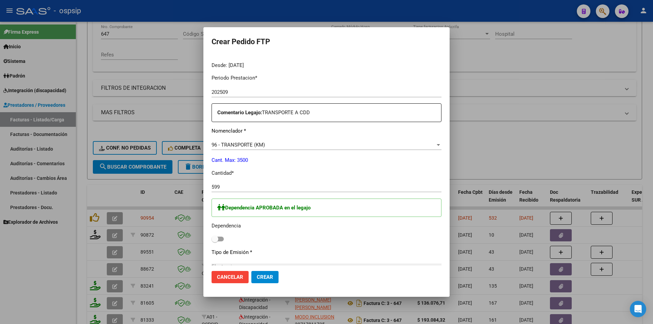
click at [215, 237] on span at bounding box center [217, 239] width 12 height 5
click at [215, 241] on input "checkbox" at bounding box center [214, 241] width 0 height 0
click at [257, 276] on span "Crear" at bounding box center [265, 277] width 16 height 6
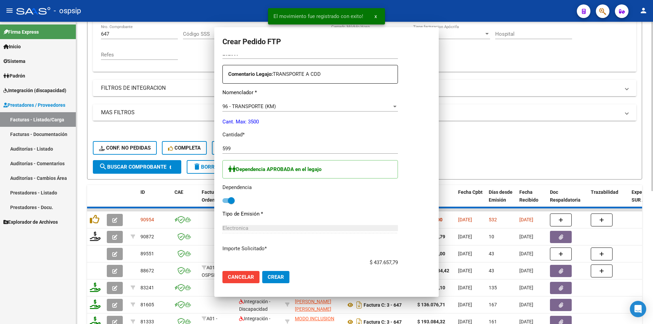
scroll to position [0, 0]
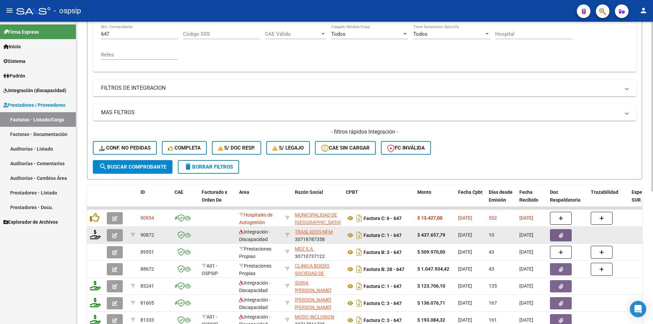
click at [116, 235] on icon "button" at bounding box center [114, 235] width 5 height 5
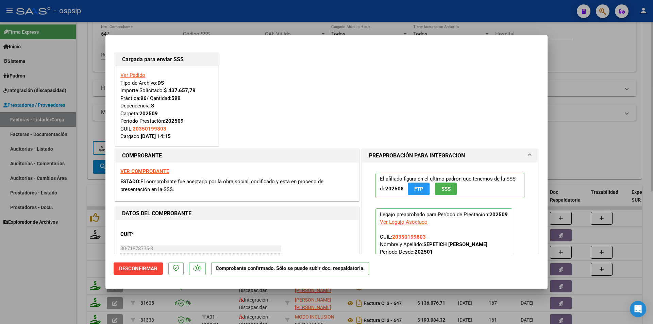
drag, startPoint x: 62, startPoint y: 239, endPoint x: 91, endPoint y: 108, distance: 133.9
click at [62, 238] on div at bounding box center [326, 162] width 653 height 324
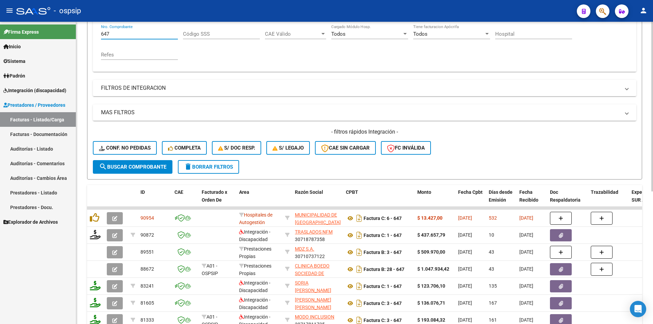
drag, startPoint x: 111, startPoint y: 31, endPoint x: 84, endPoint y: 31, distance: 27.5
click at [84, 31] on div "Video tutorial PRESTADORES -> Listado de CPBTs Emitidos por Prestadores / Prove…" at bounding box center [364, 154] width 576 height 533
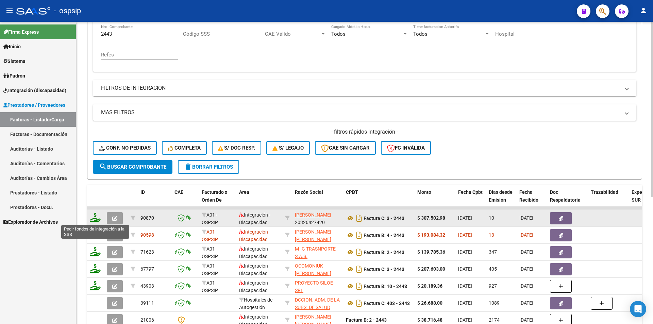
click at [92, 214] on icon at bounding box center [95, 218] width 11 height 10
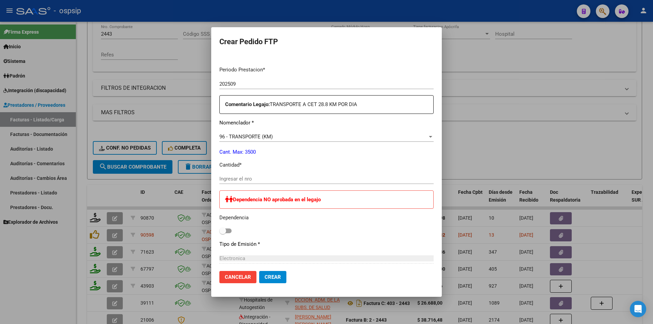
scroll to position [209, 0]
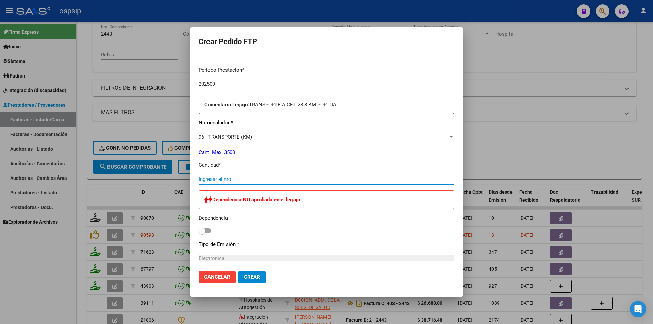
click at [228, 177] on input "Ingresar el nro" at bounding box center [326, 179] width 256 height 6
click at [234, 181] on input "568" at bounding box center [326, 179] width 256 height 6
click at [260, 273] on button "Crear" at bounding box center [251, 277] width 27 height 12
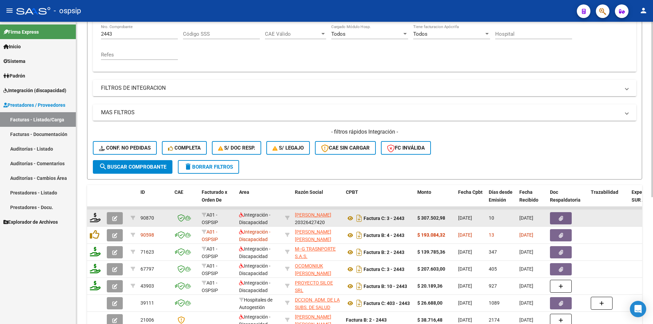
click at [115, 212] on button "button" at bounding box center [115, 218] width 16 height 12
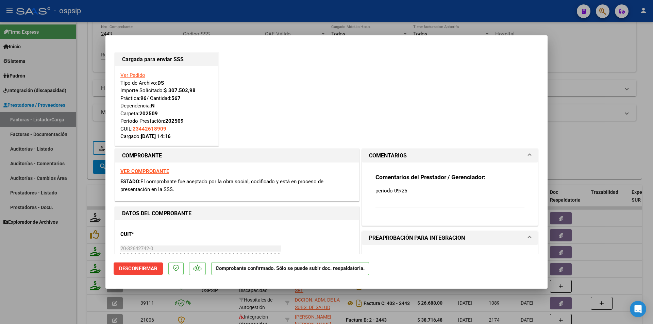
click at [39, 270] on div at bounding box center [326, 162] width 653 height 324
